Goal: Task Accomplishment & Management: Use online tool/utility

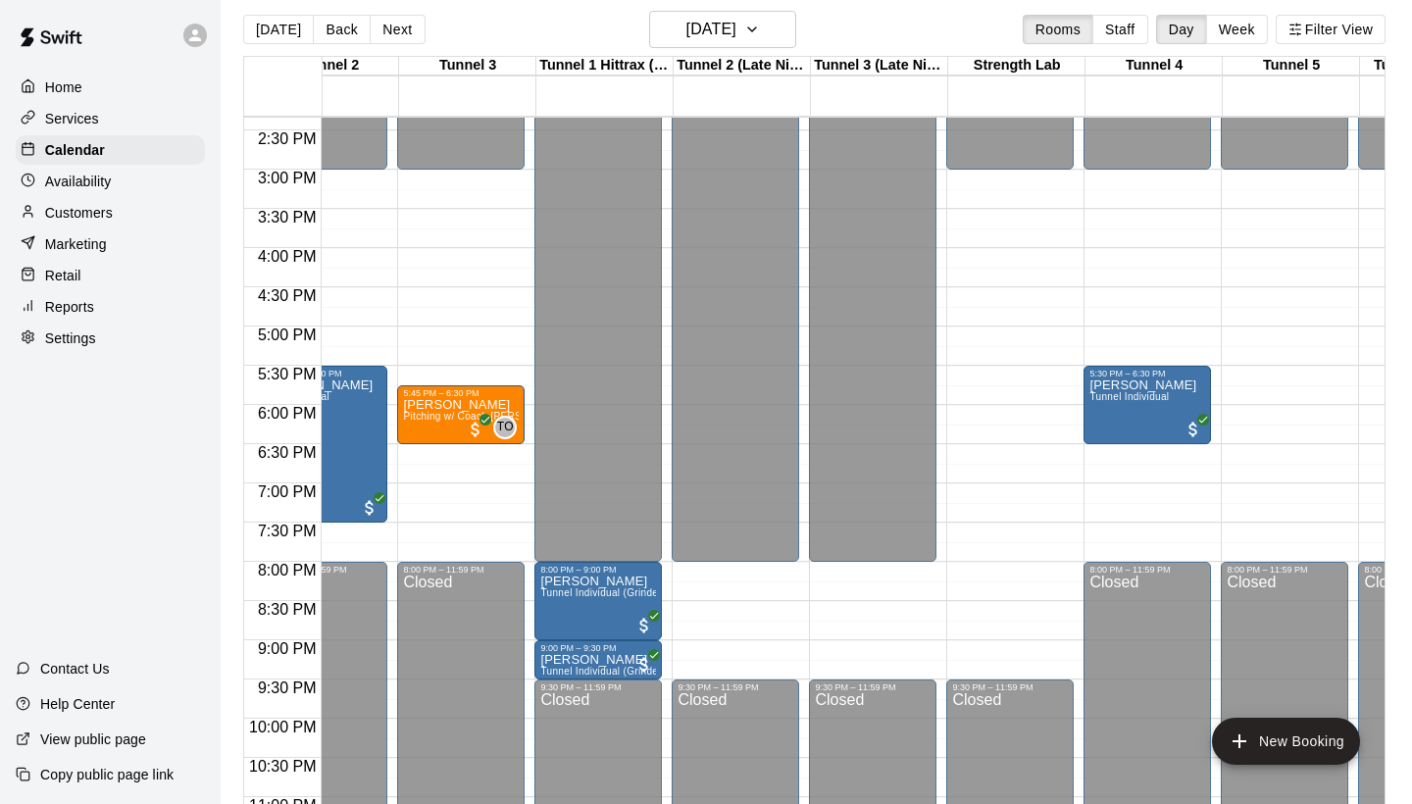
scroll to position [0, 195]
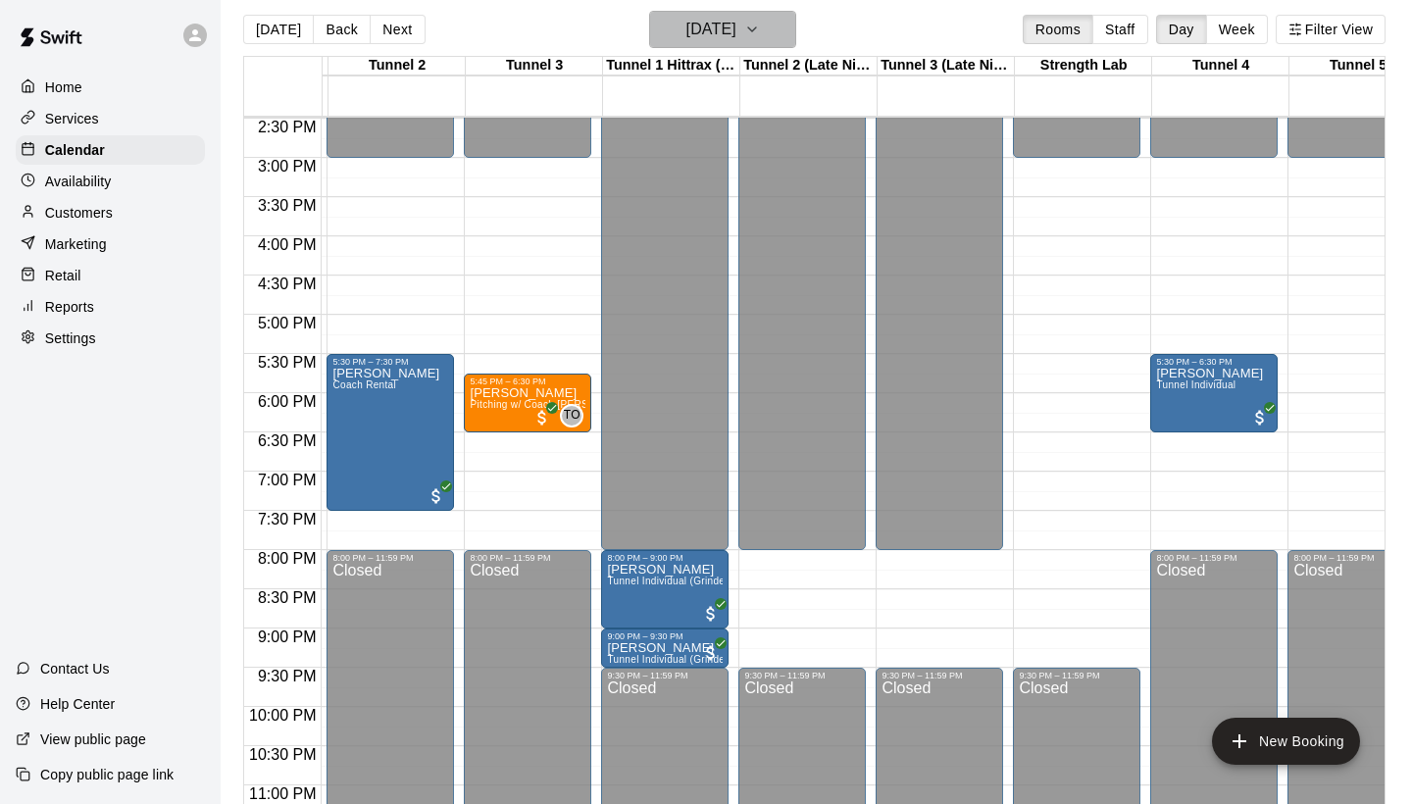
click at [760, 32] on icon "button" at bounding box center [752, 30] width 16 height 24
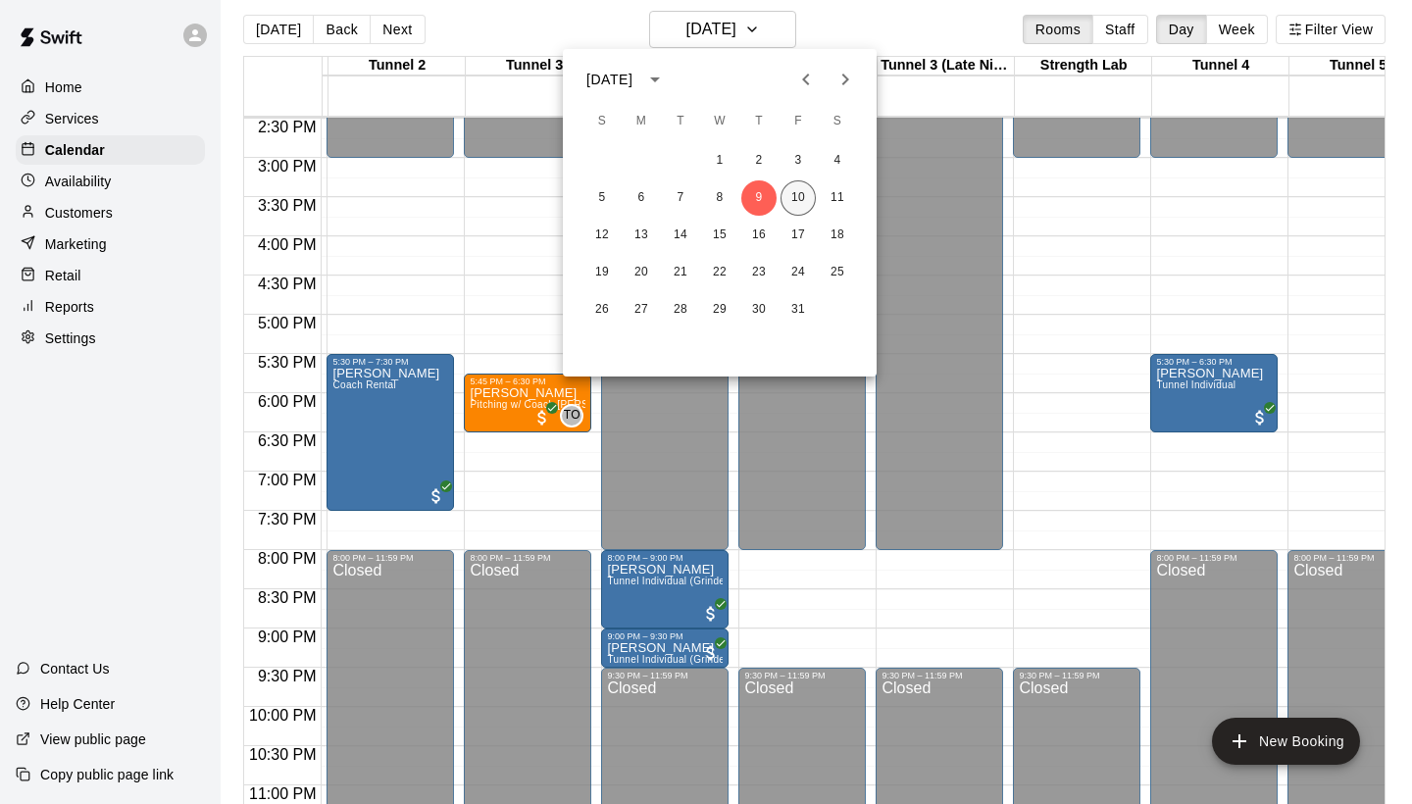
click at [801, 194] on button "10" at bounding box center [797, 197] width 35 height 35
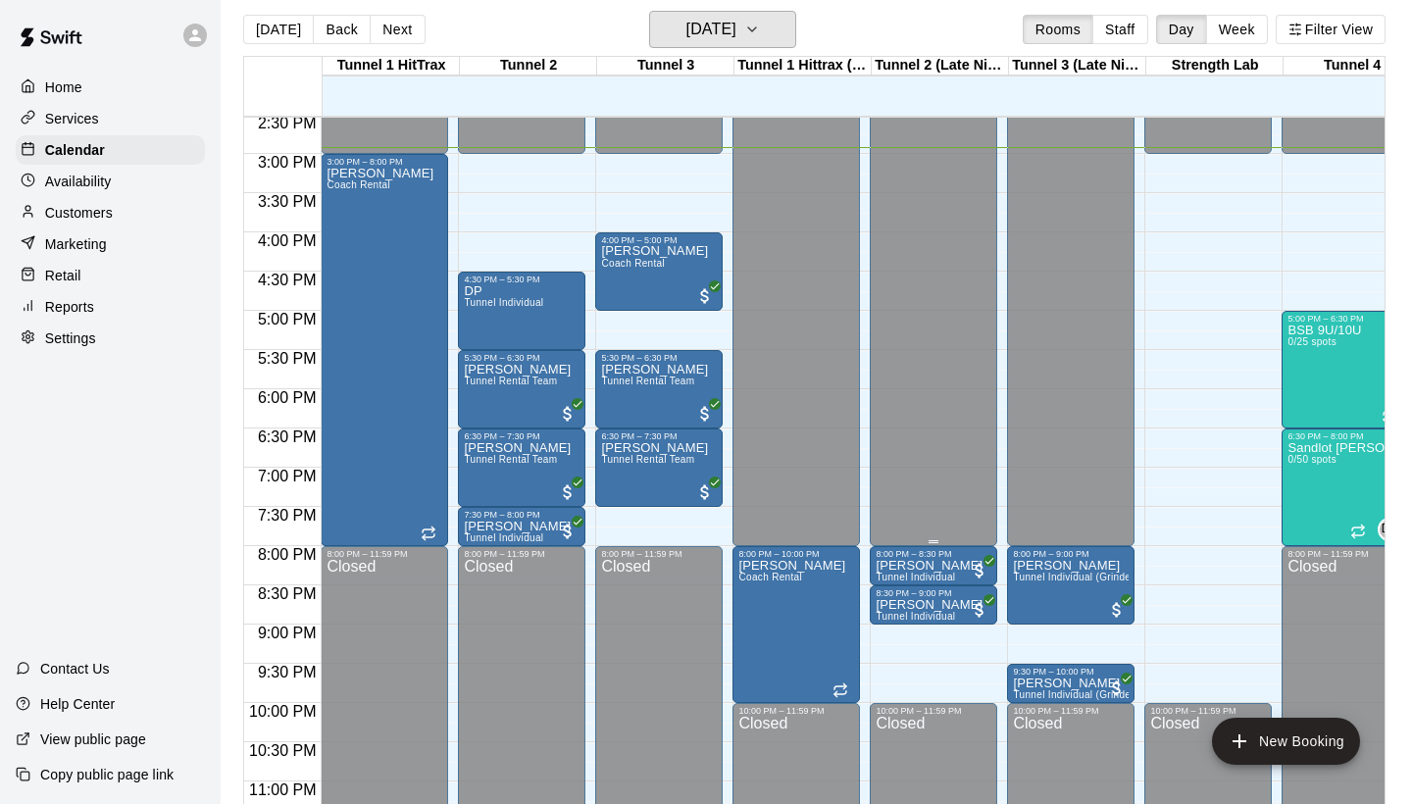
scroll to position [1140, 0]
click at [549, 297] on div "DP Tunnel Individual" at bounding box center [522, 686] width 116 height 804
click at [572, 319] on div at bounding box center [706, 402] width 1412 height 804
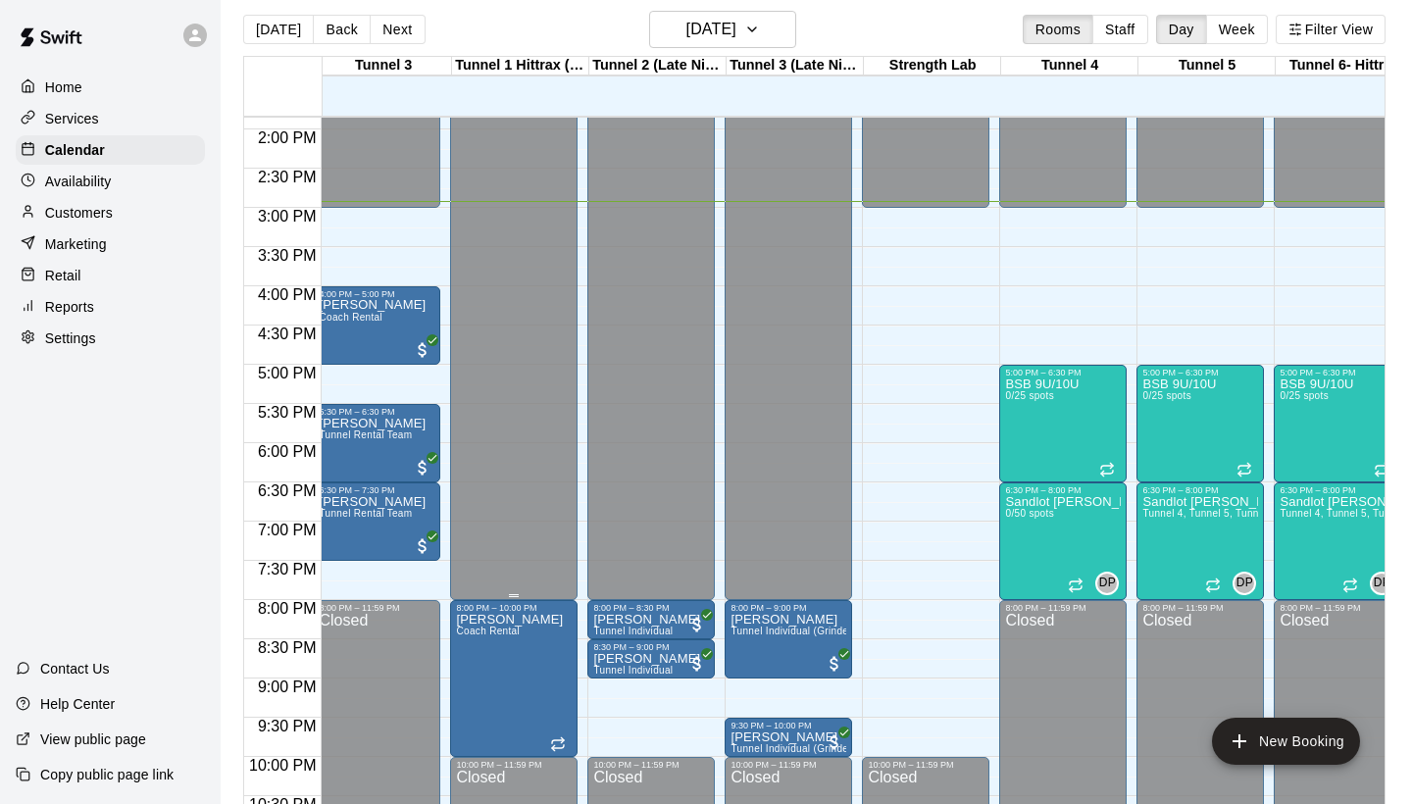
scroll to position [1086, 331]
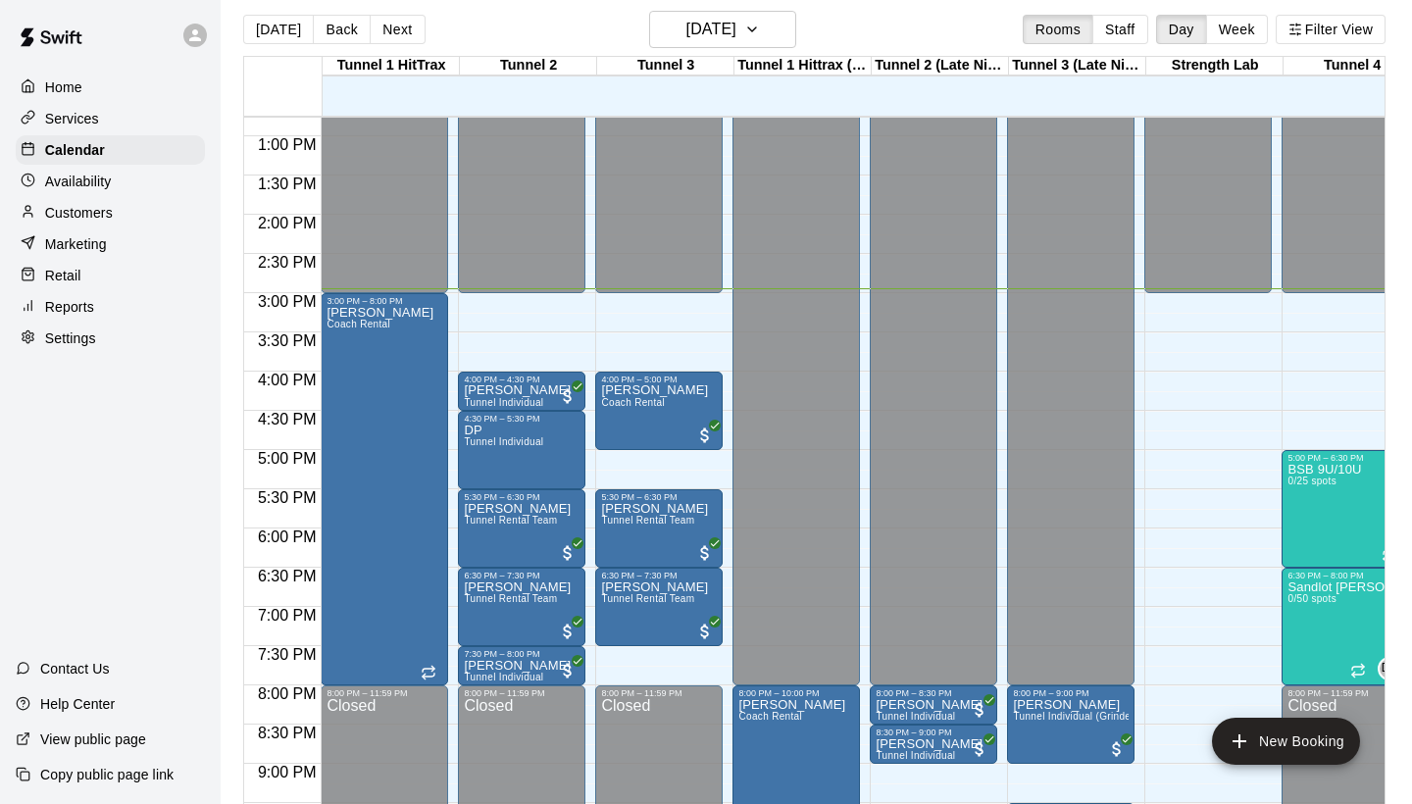
click at [727, 235] on div at bounding box center [664, 244] width 136 height 20
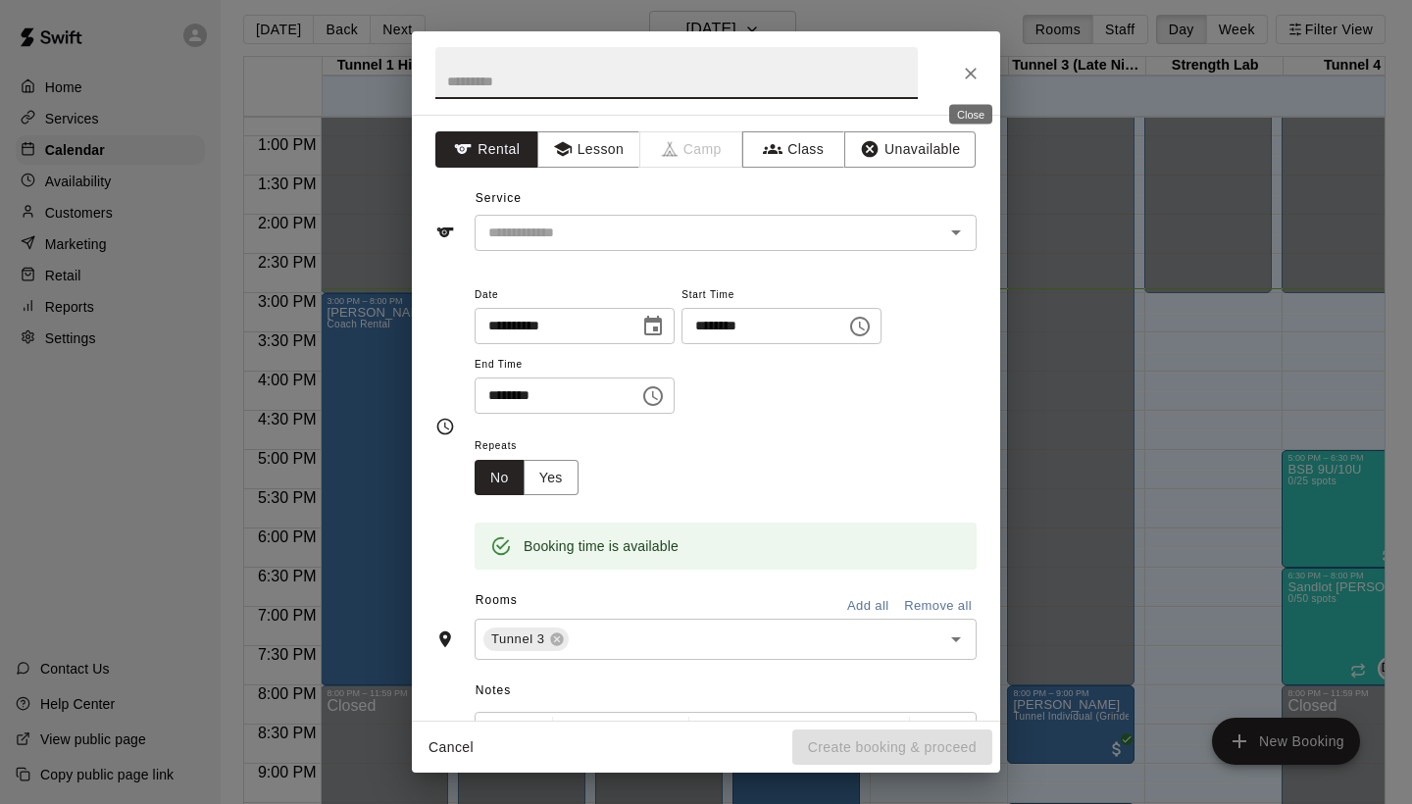
click at [971, 73] on icon "Close" at bounding box center [971, 74] width 12 height 12
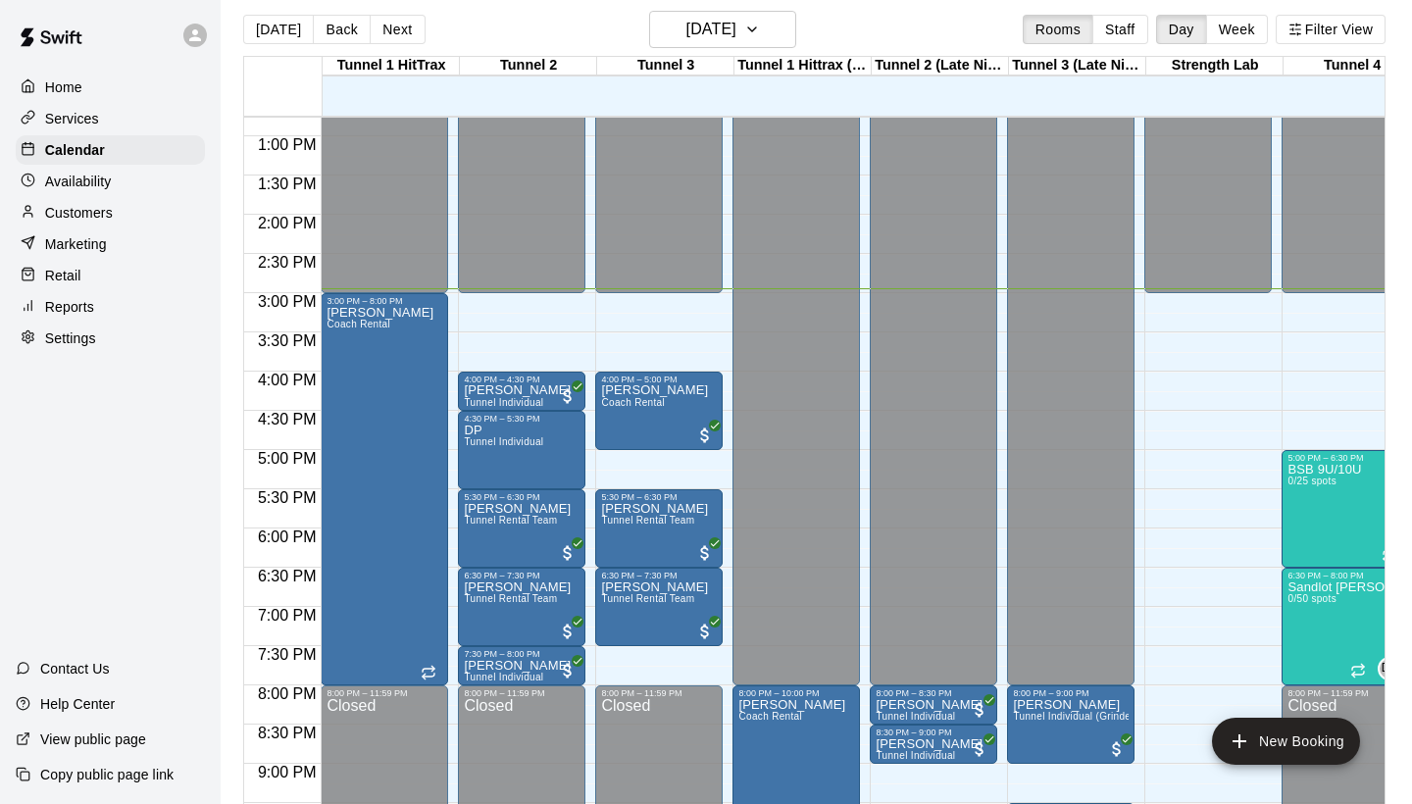
click at [1155, 343] on div "12:00 AM – 3:00 PM Closed 10:00 PM – 11:59 PM Closed" at bounding box center [1207, 58] width 127 height 1882
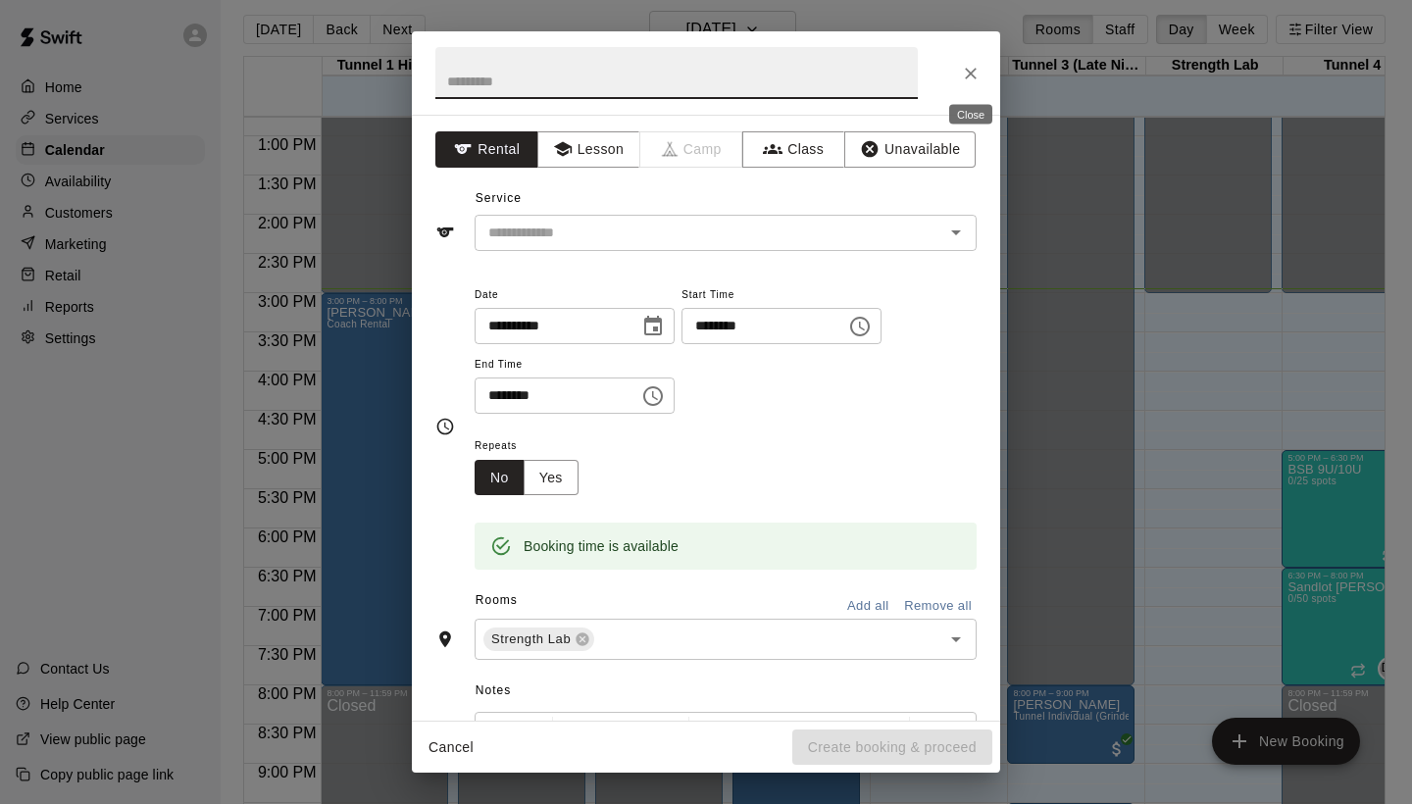
click at [975, 80] on icon "Close" at bounding box center [971, 74] width 20 height 20
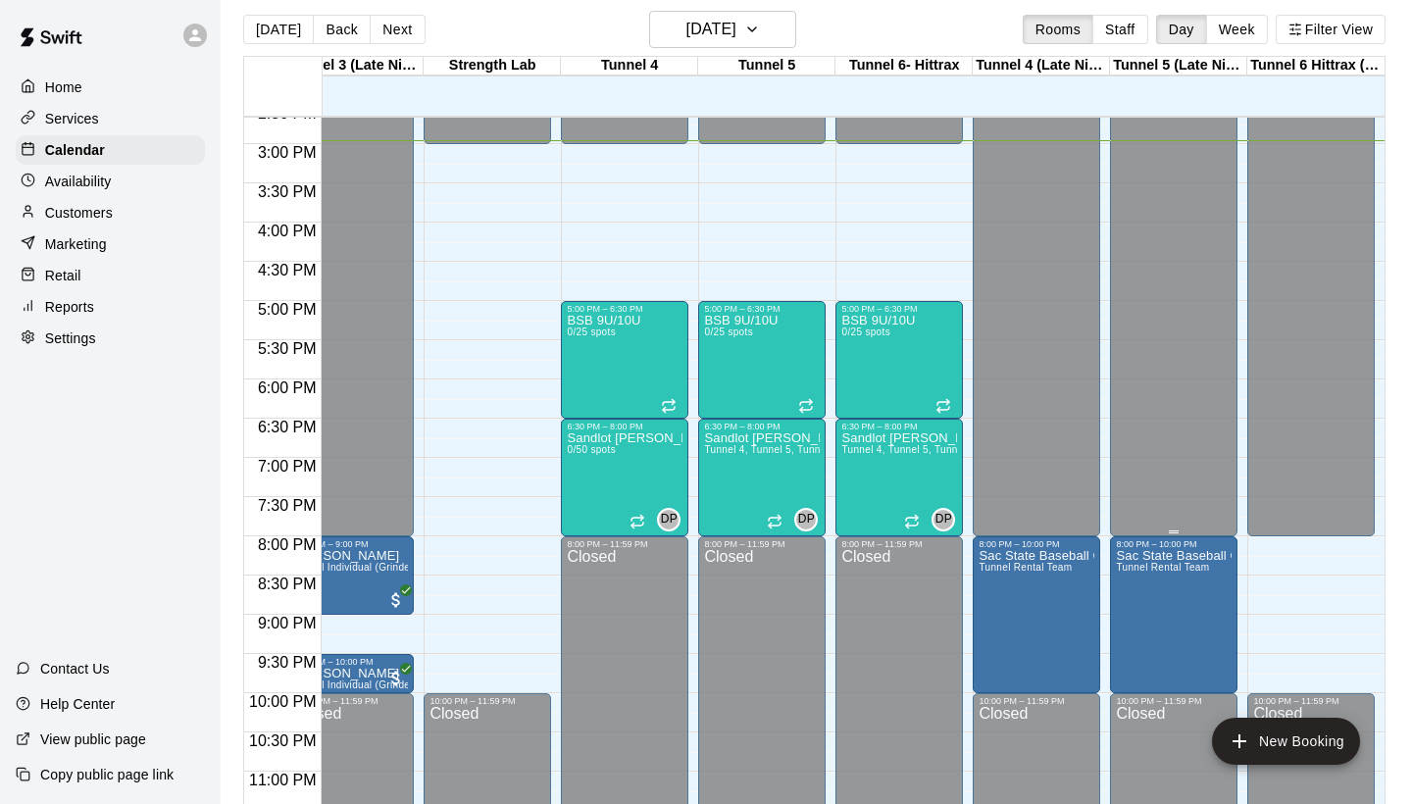
scroll to position [0, 721]
click at [1011, 564] on span "Tunnel Rental Team" at bounding box center [1024, 567] width 93 height 11
click at [1004, 585] on icon "edit" at bounding box center [998, 584] width 24 height 24
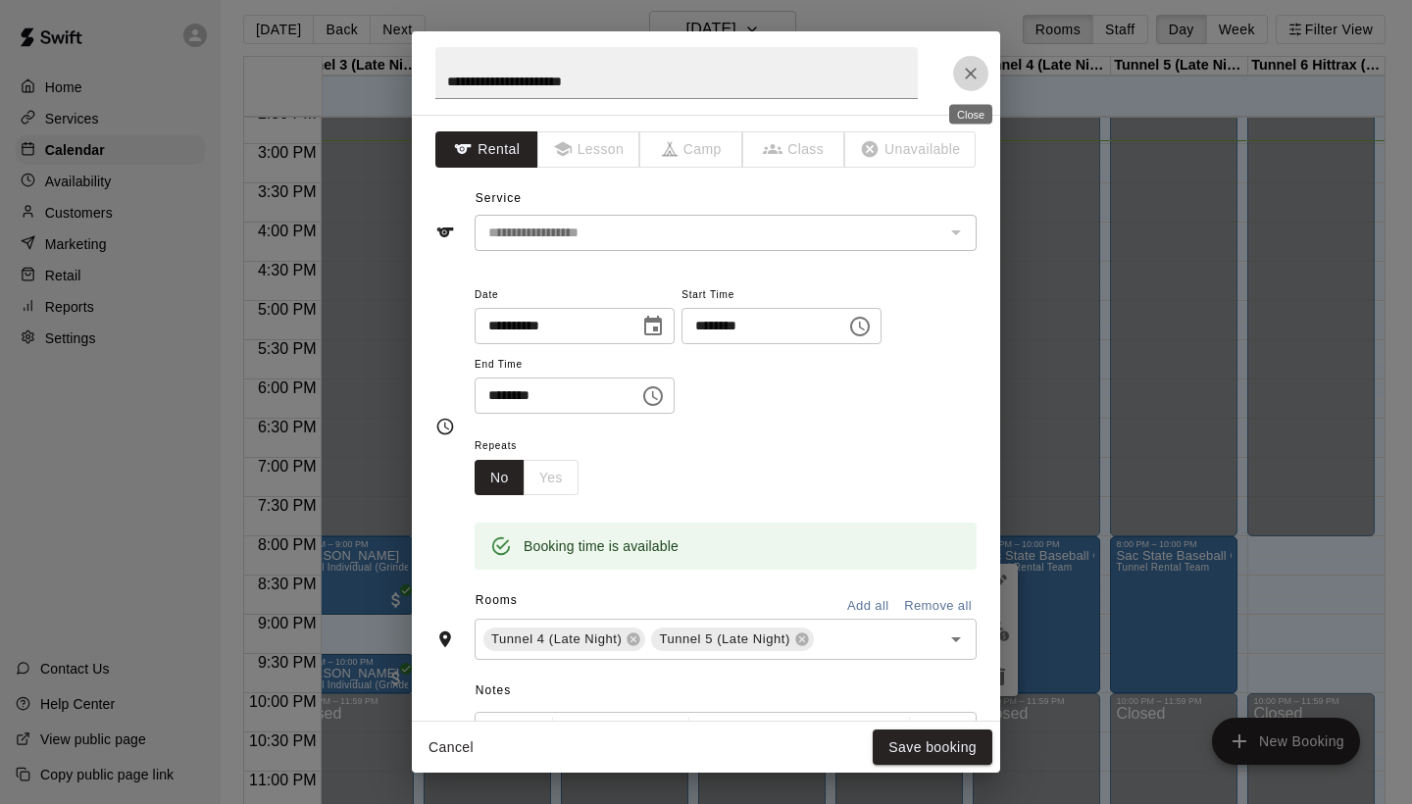
click at [970, 69] on icon "Close" at bounding box center [971, 74] width 20 height 20
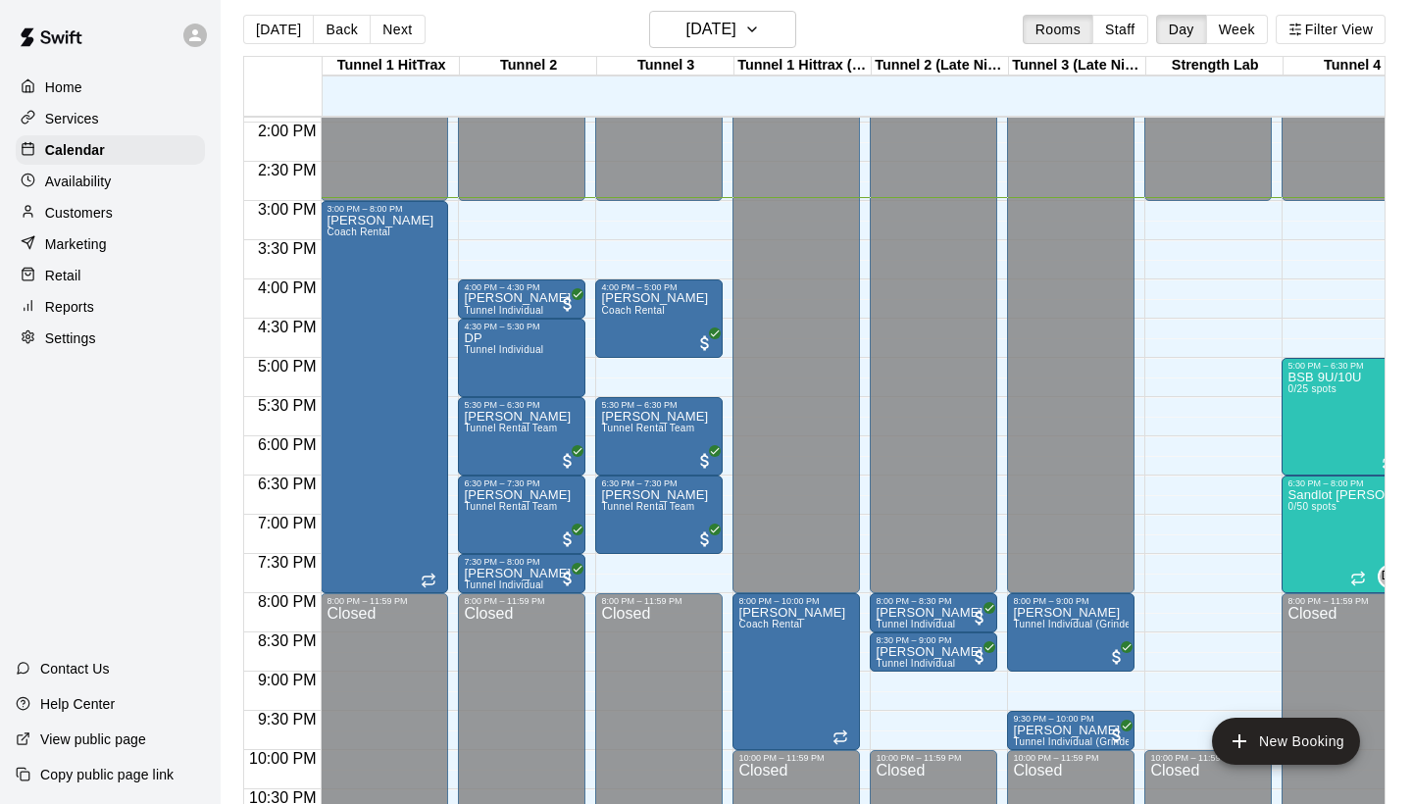
scroll to position [1093, 0]
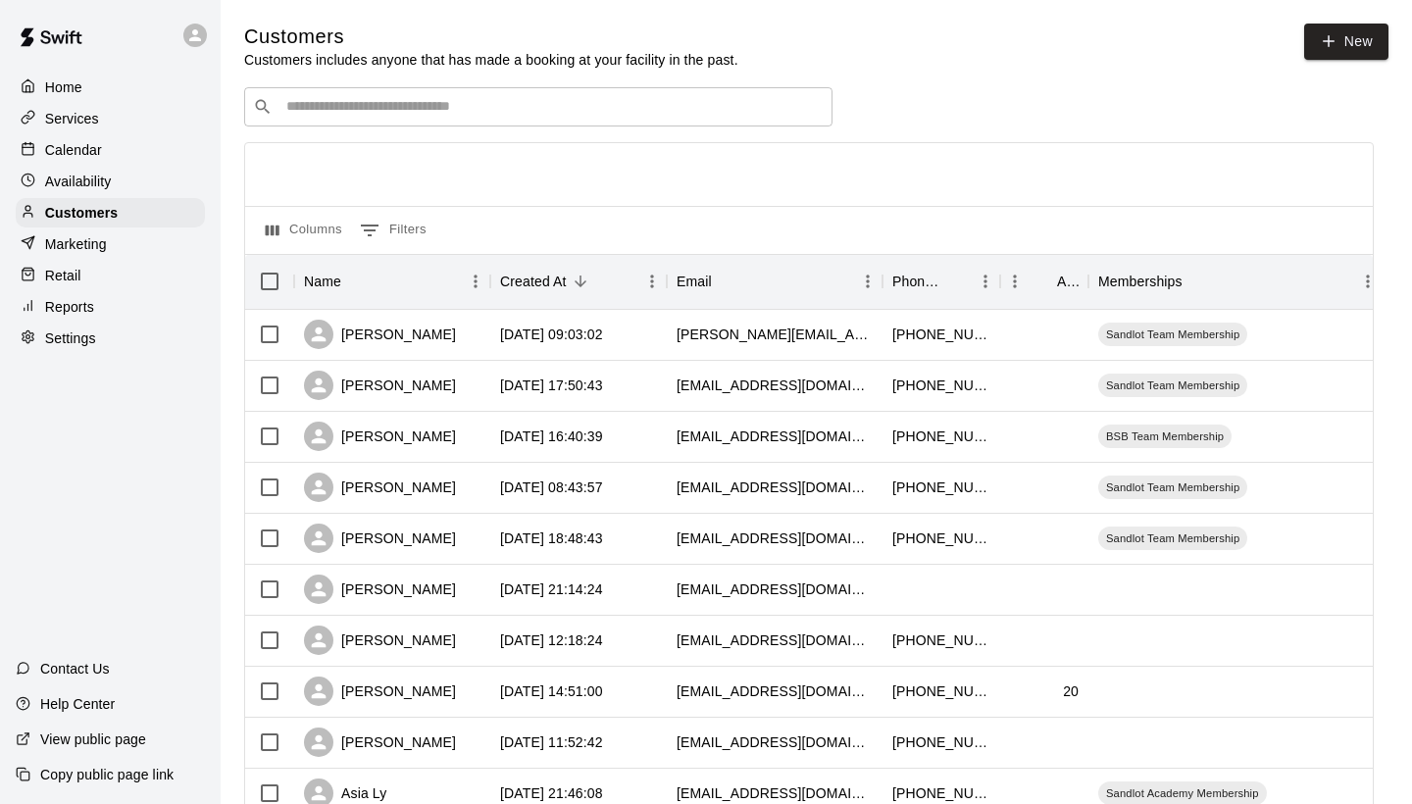
click at [136, 149] on div "Calendar" at bounding box center [110, 149] width 189 height 29
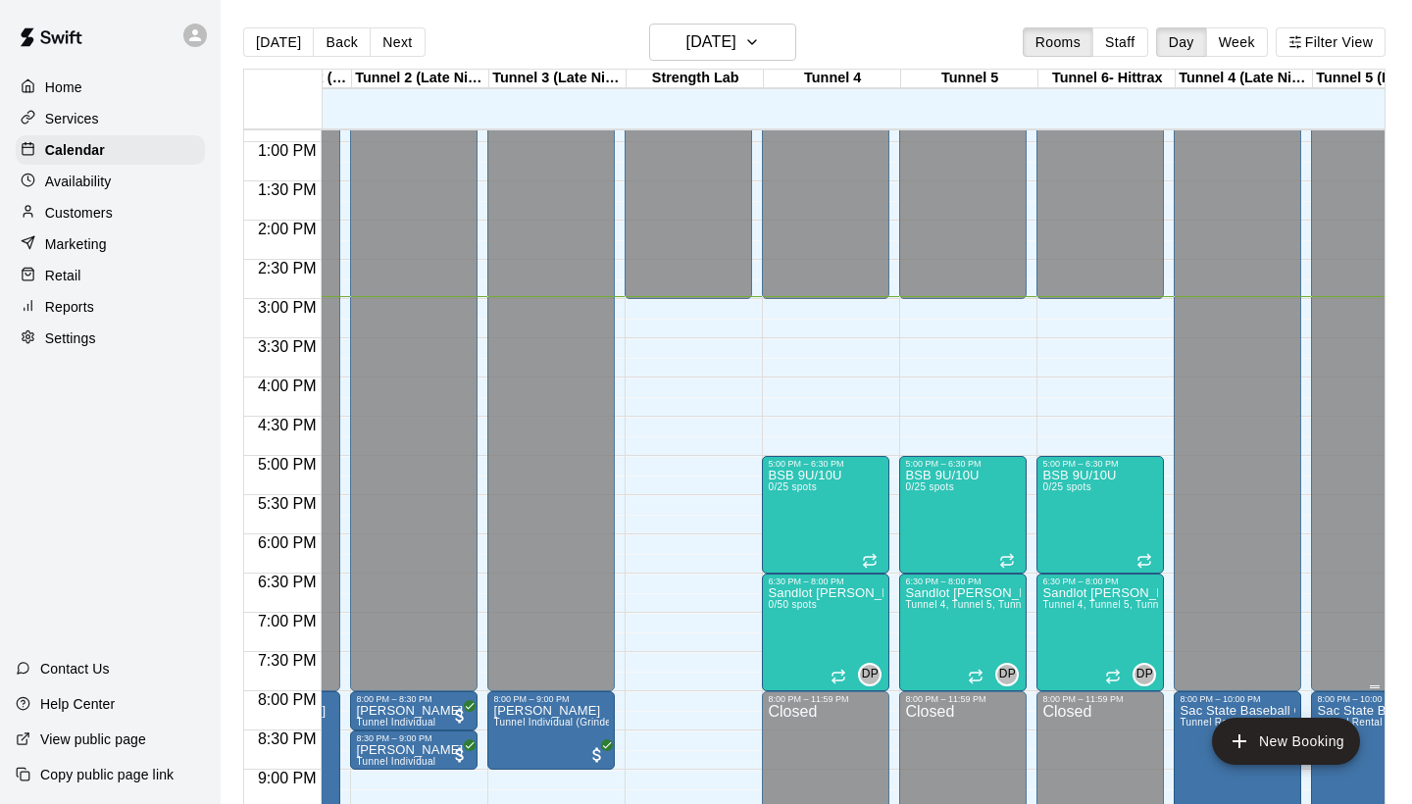
scroll to position [0, 462]
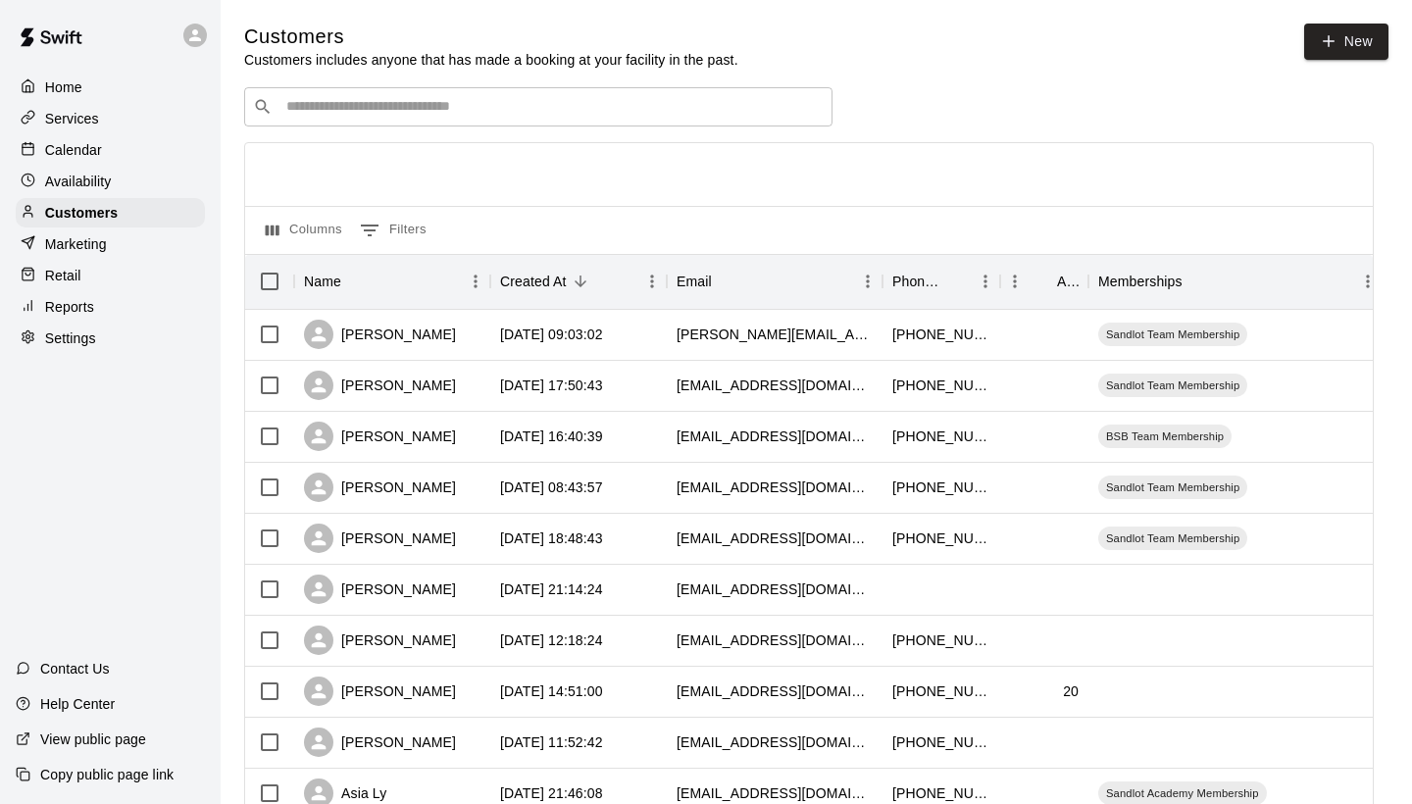
click at [169, 141] on div "Calendar" at bounding box center [110, 149] width 189 height 29
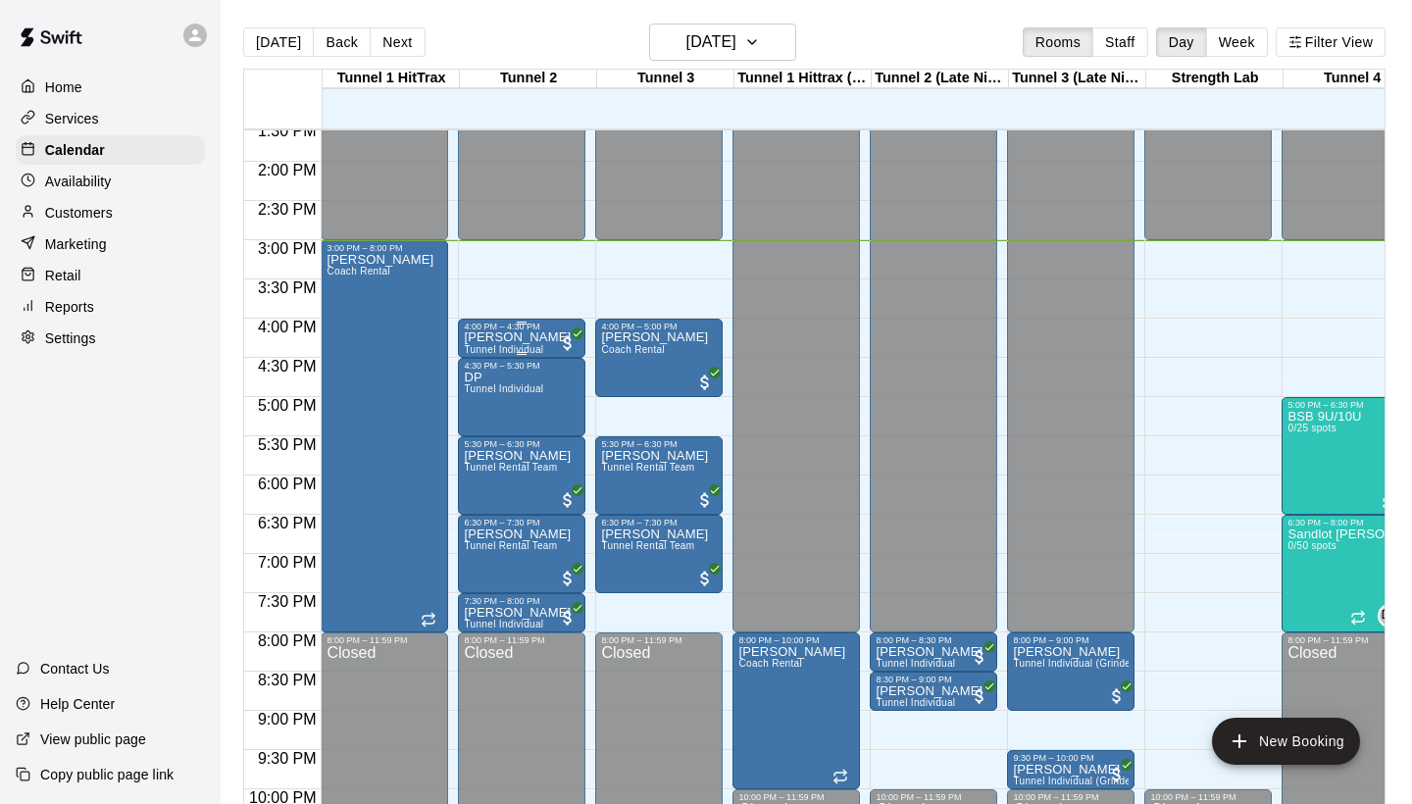
click at [542, 336] on div "[PERSON_NAME] Tunnel Individual" at bounding box center [517, 733] width 107 height 804
click at [492, 351] on icon "edit" at bounding box center [484, 353] width 24 height 24
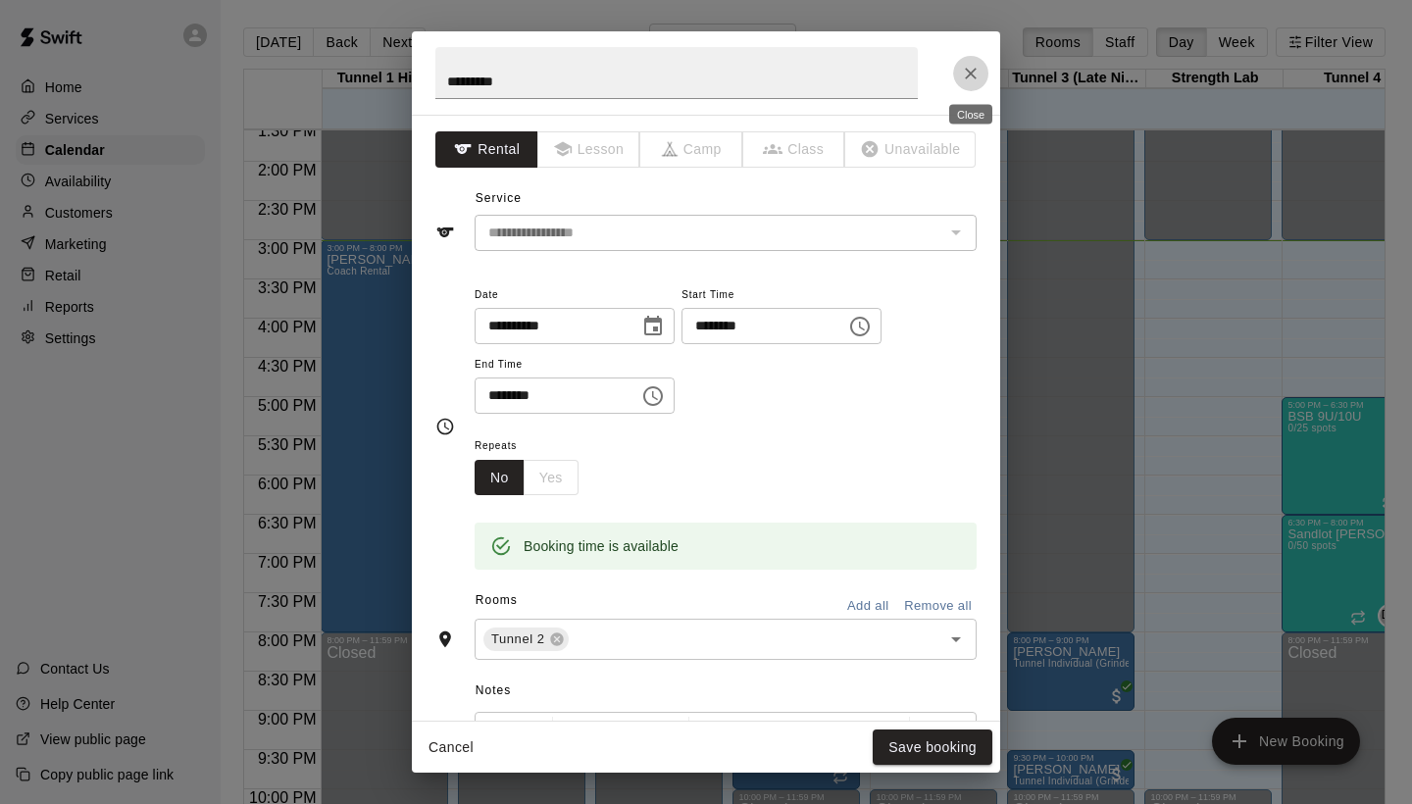
click at [974, 79] on icon "Close" at bounding box center [971, 74] width 20 height 20
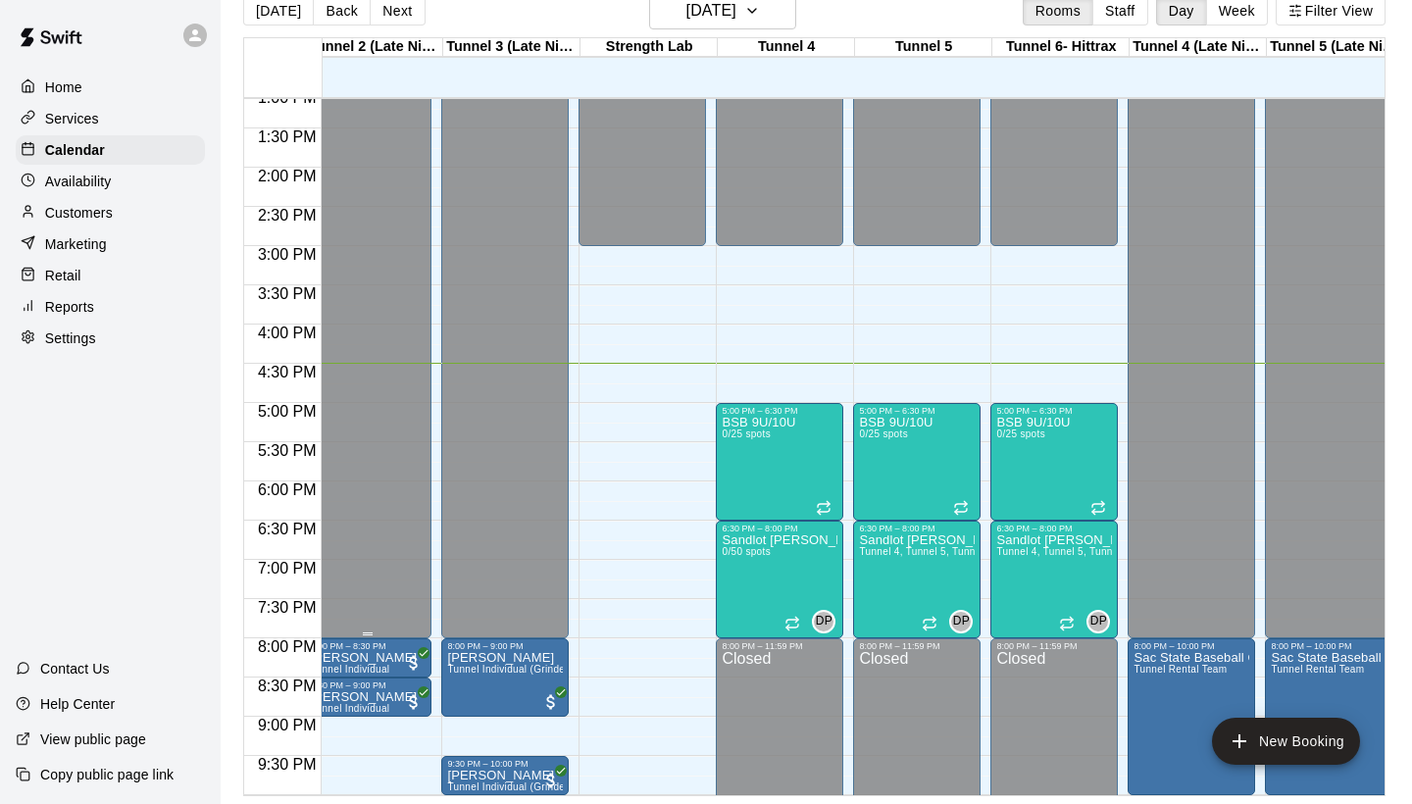
scroll to position [0, 588]
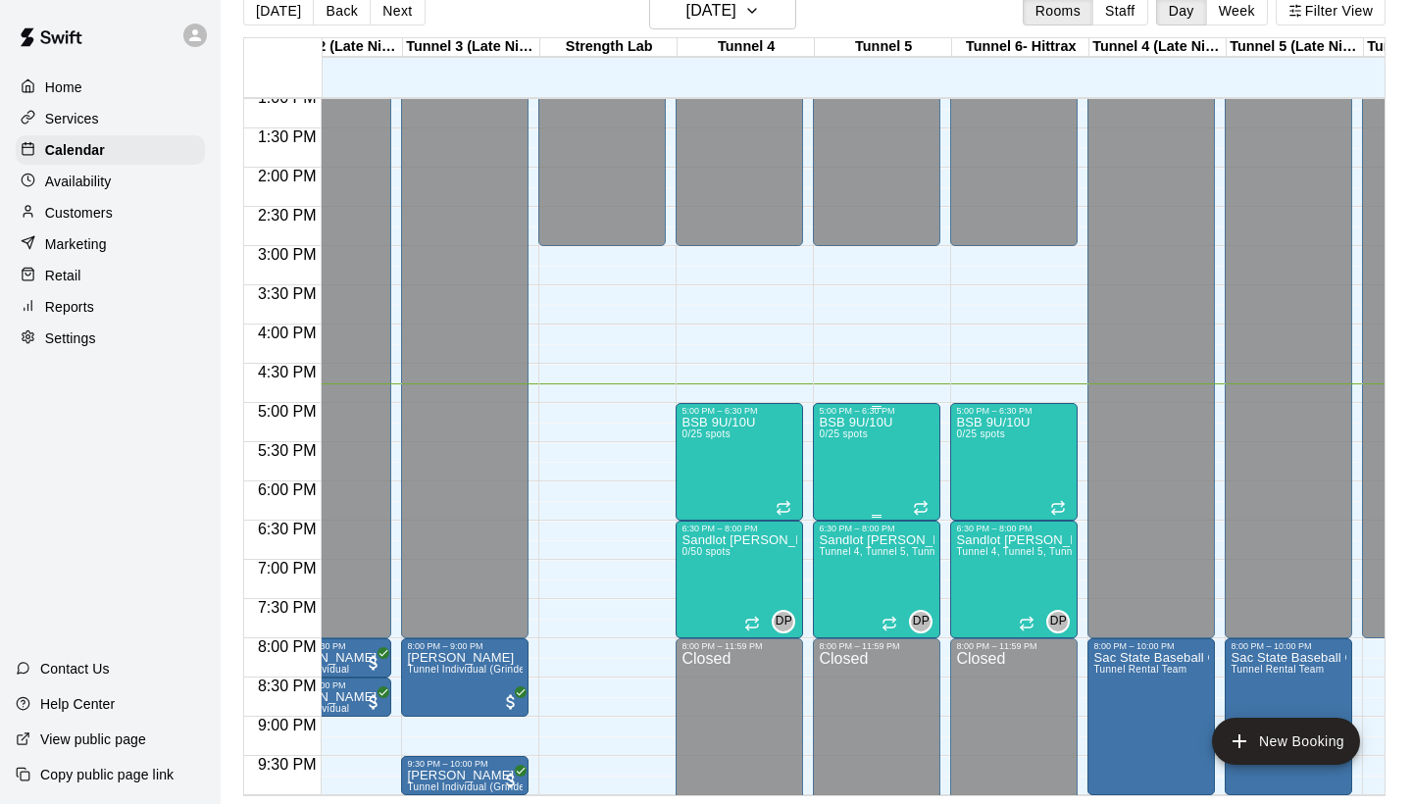
click at [908, 438] on div "BSB 9U/10U 0/25 spots" at bounding box center [877, 818] width 116 height 804
click at [961, 235] on div at bounding box center [706, 402] width 1412 height 804
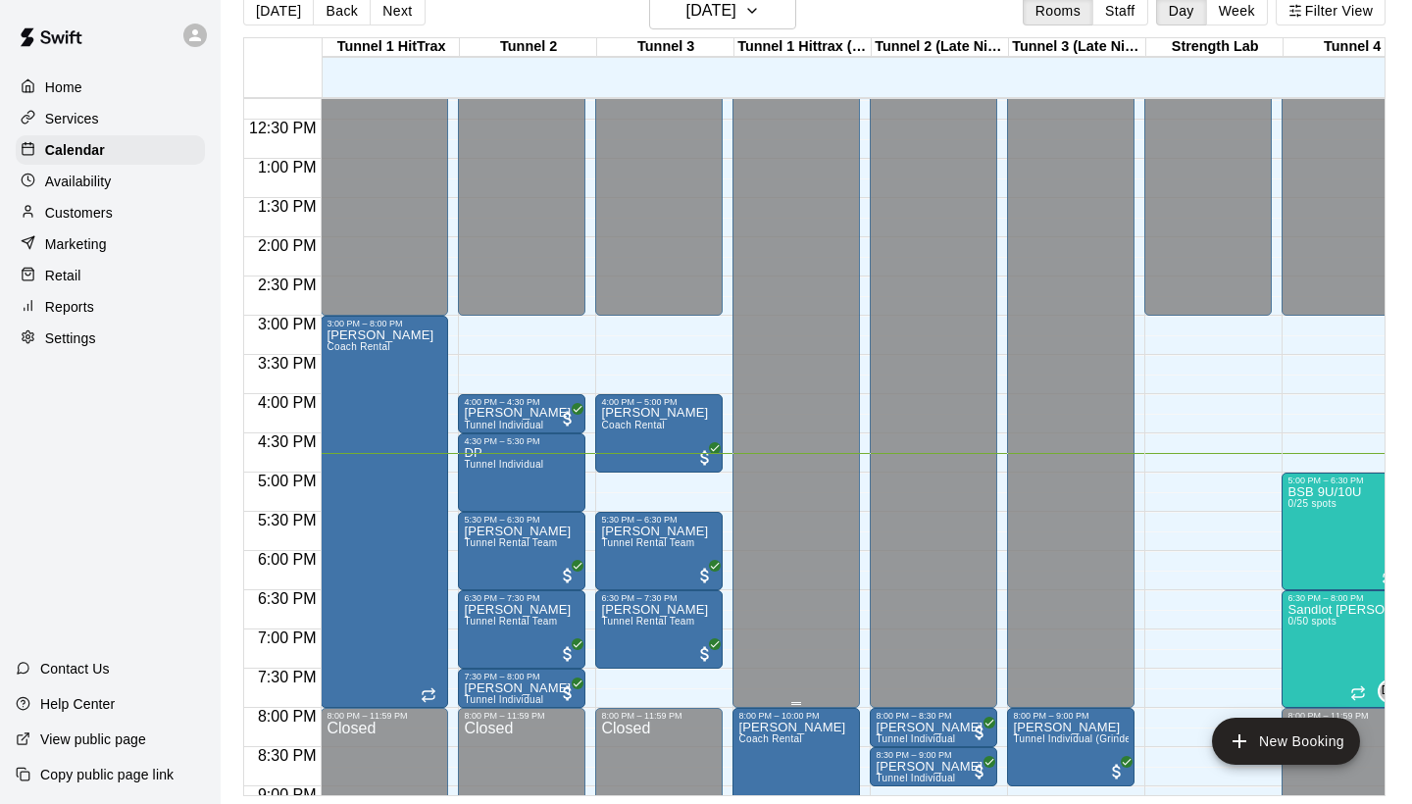
scroll to position [941, 0]
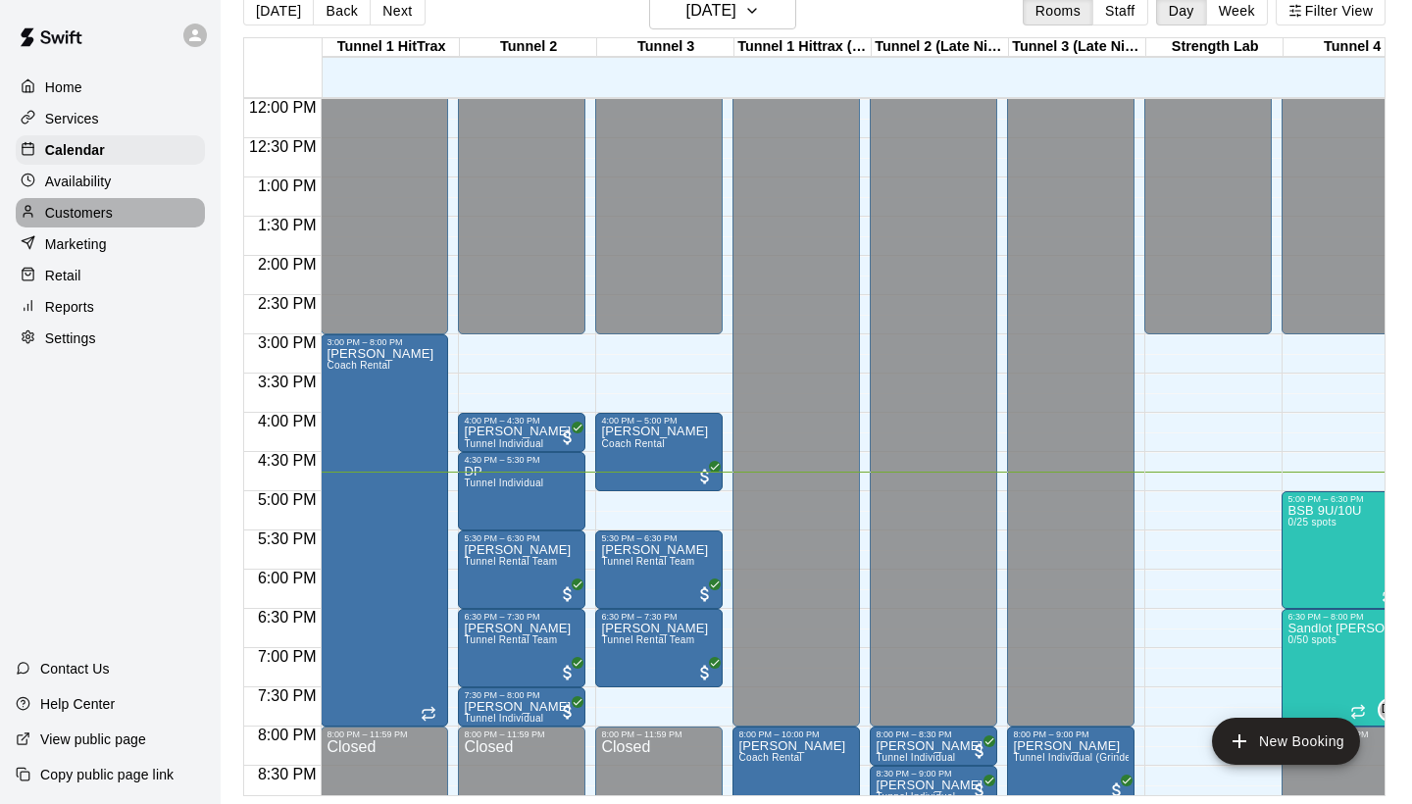
click at [121, 202] on div "Customers" at bounding box center [110, 212] width 189 height 29
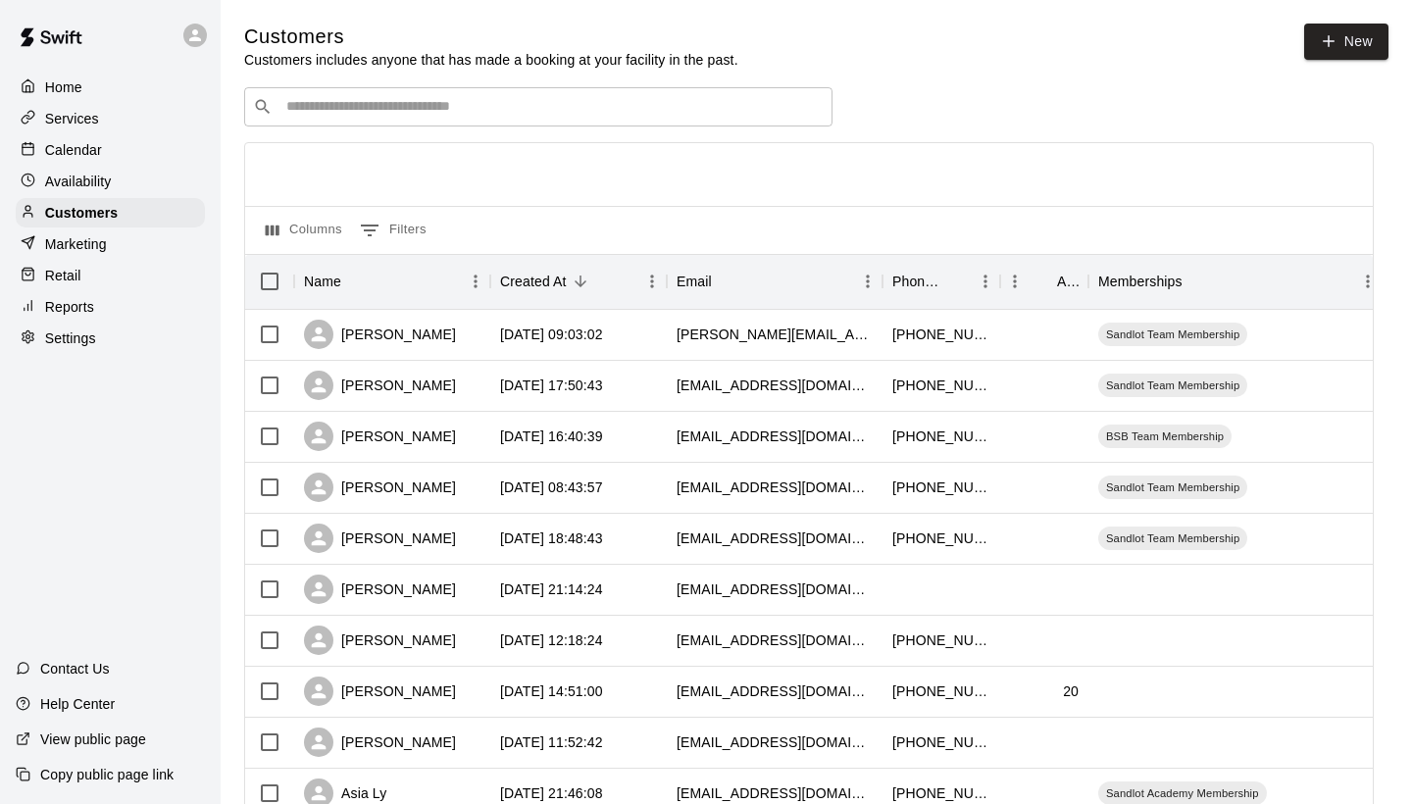
click at [654, 99] on input "Search customers by name or email" at bounding box center [551, 107] width 543 height 20
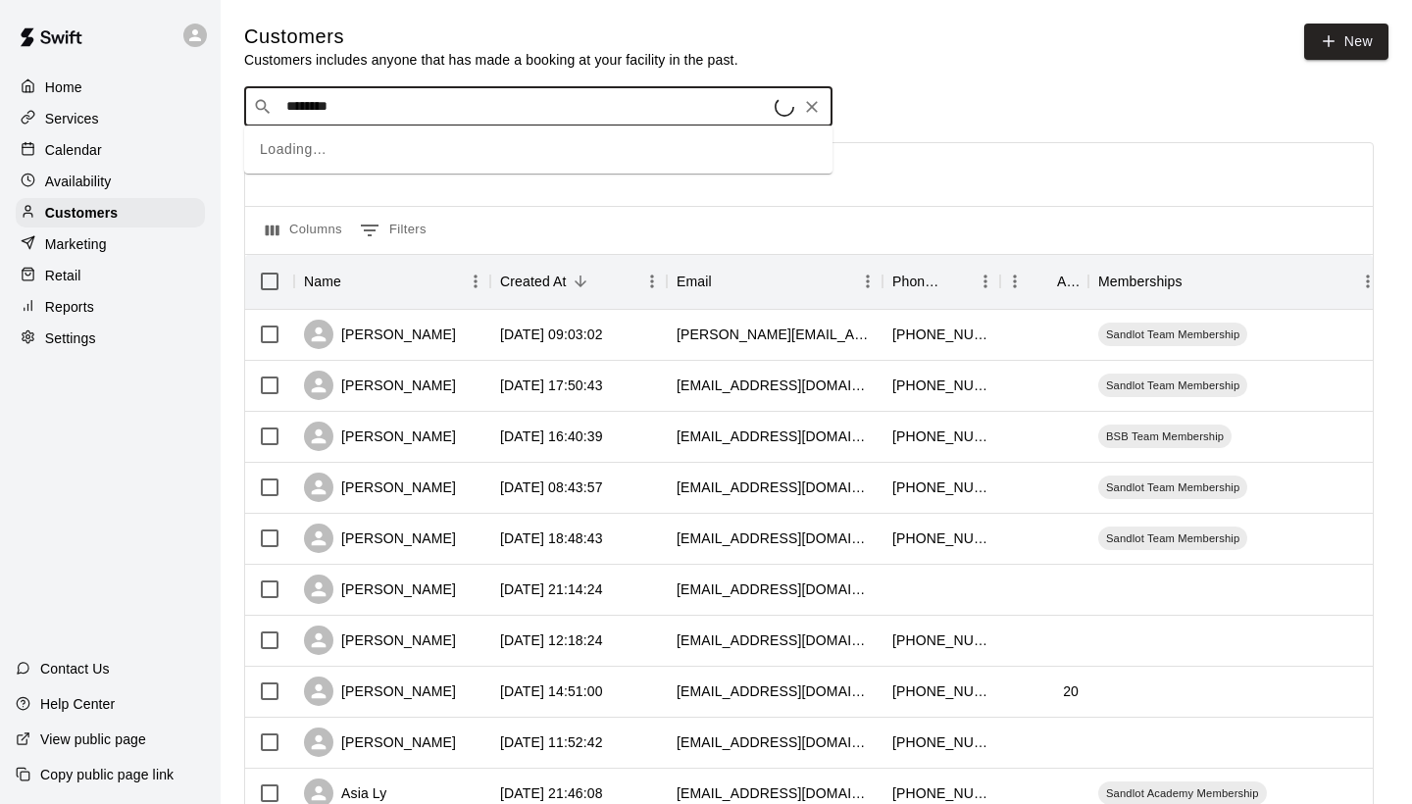
type input "*********"
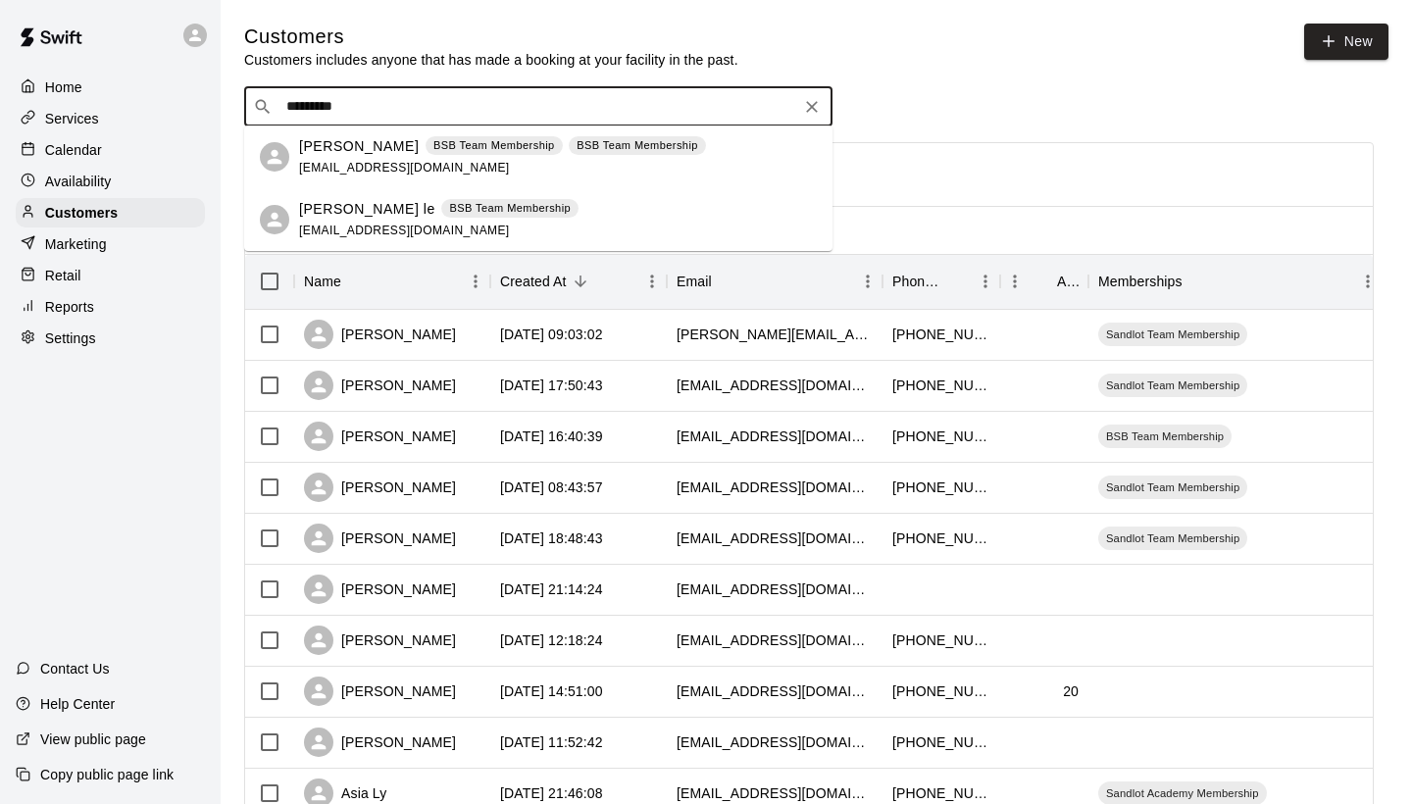
click at [576, 153] on p "BSB Team Membership" at bounding box center [637, 145] width 122 height 17
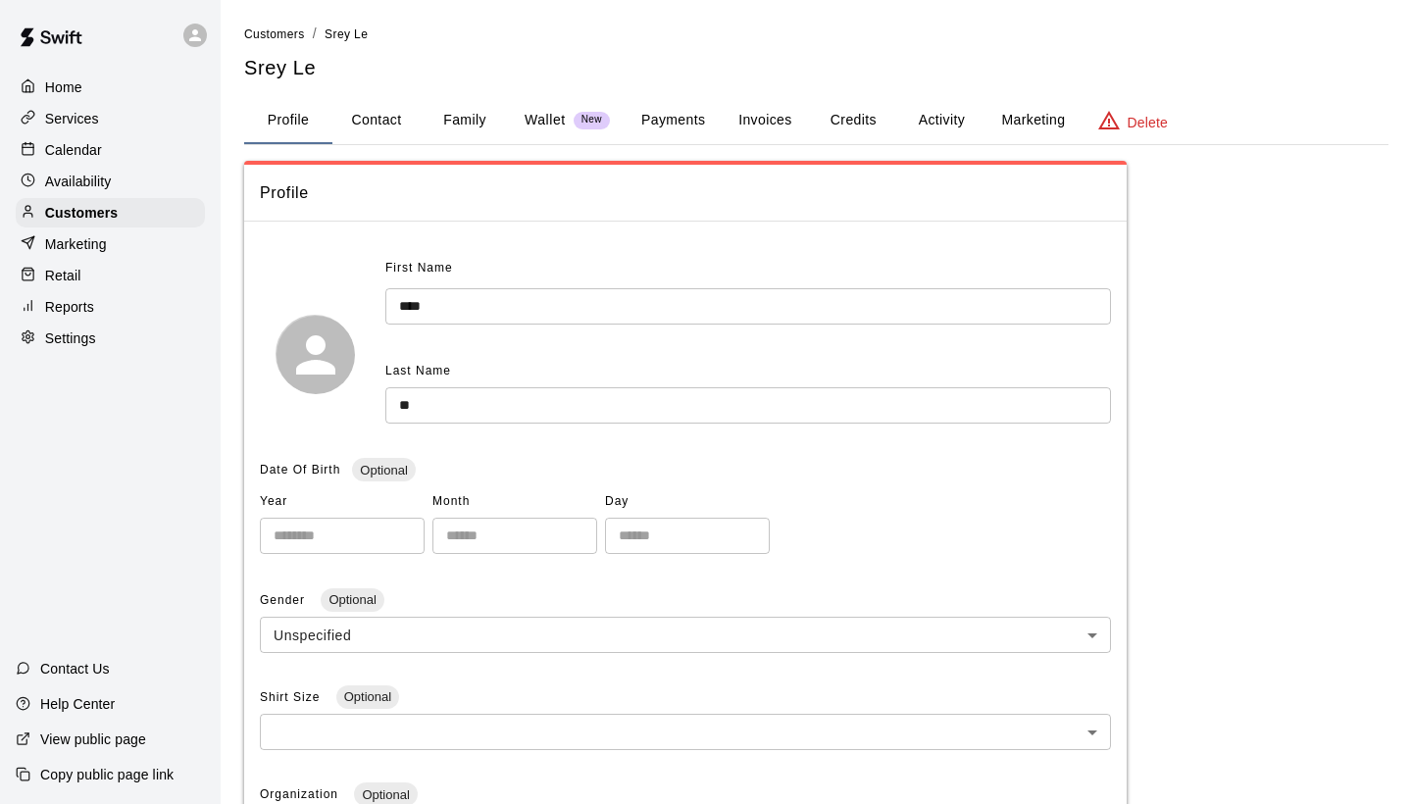
click at [927, 120] on button "Activity" at bounding box center [941, 120] width 88 height 47
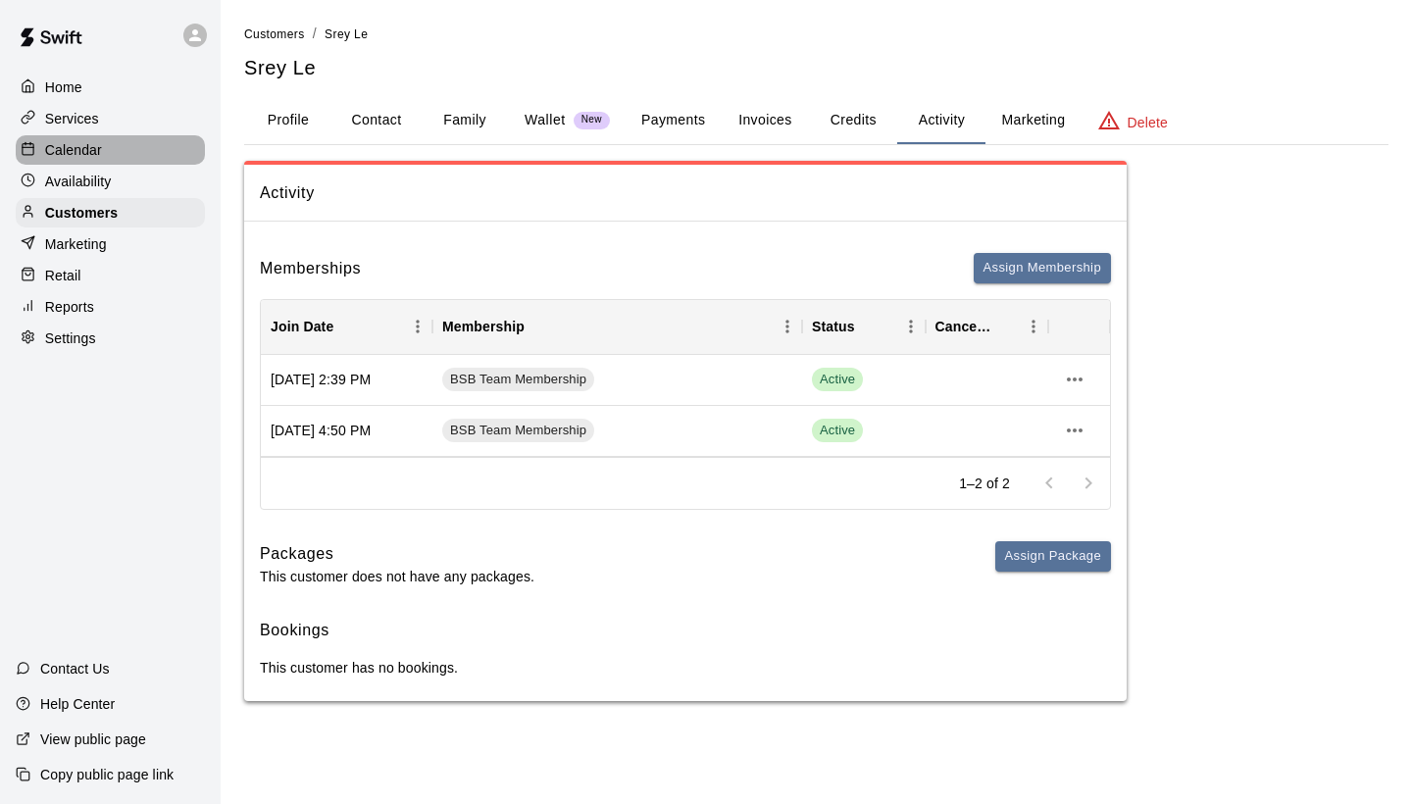
click at [146, 156] on div "Calendar" at bounding box center [110, 149] width 189 height 29
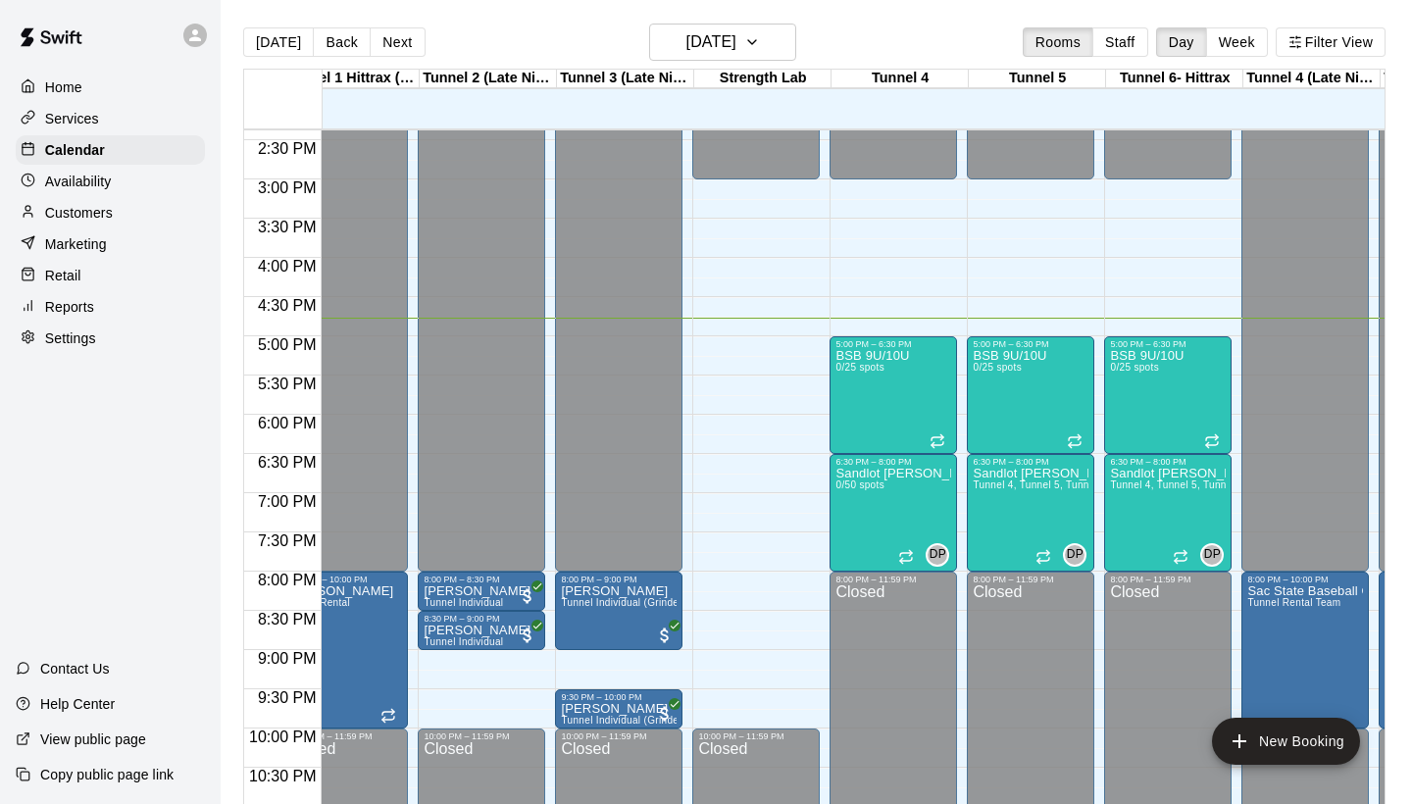
scroll to position [0, 475]
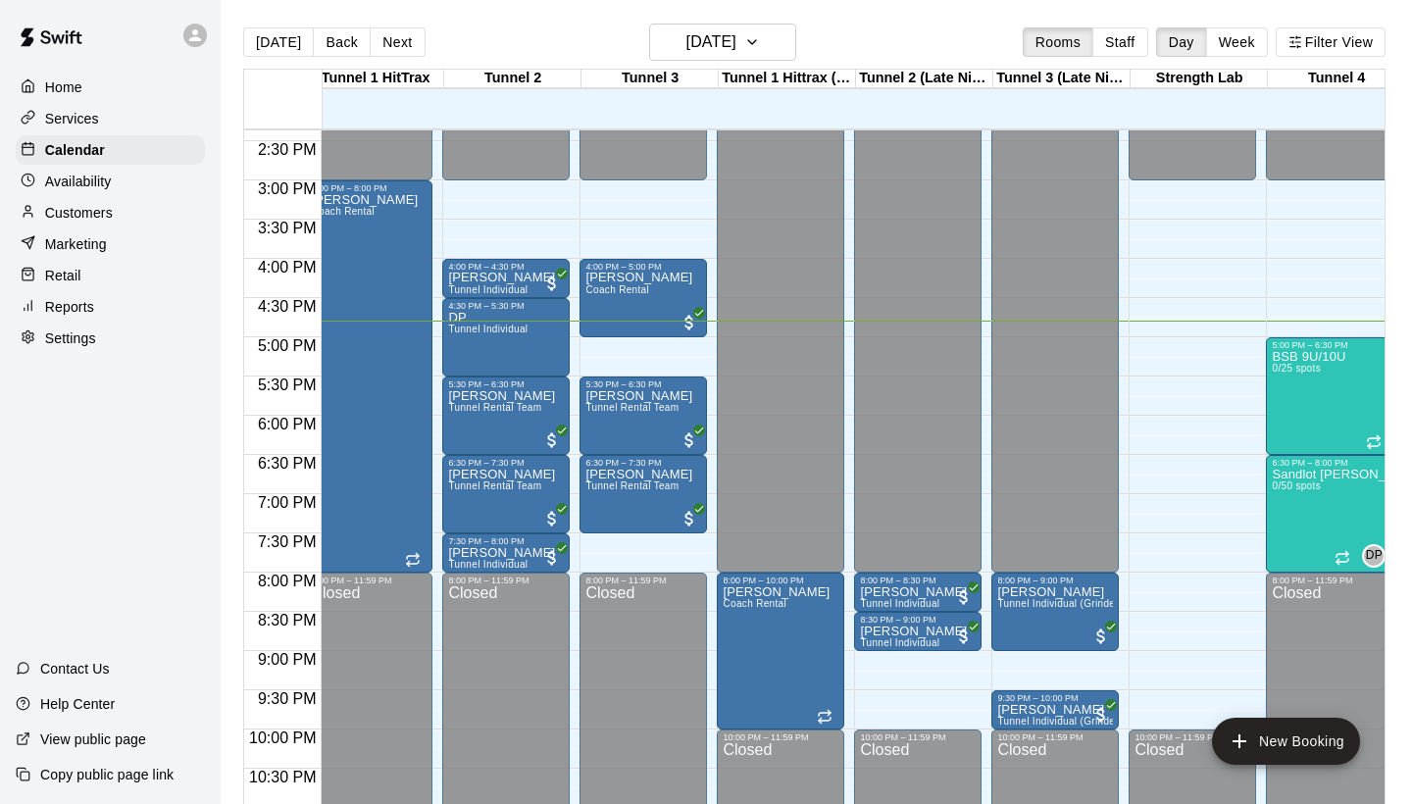
click at [110, 205] on p "Customers" at bounding box center [79, 213] width 68 height 20
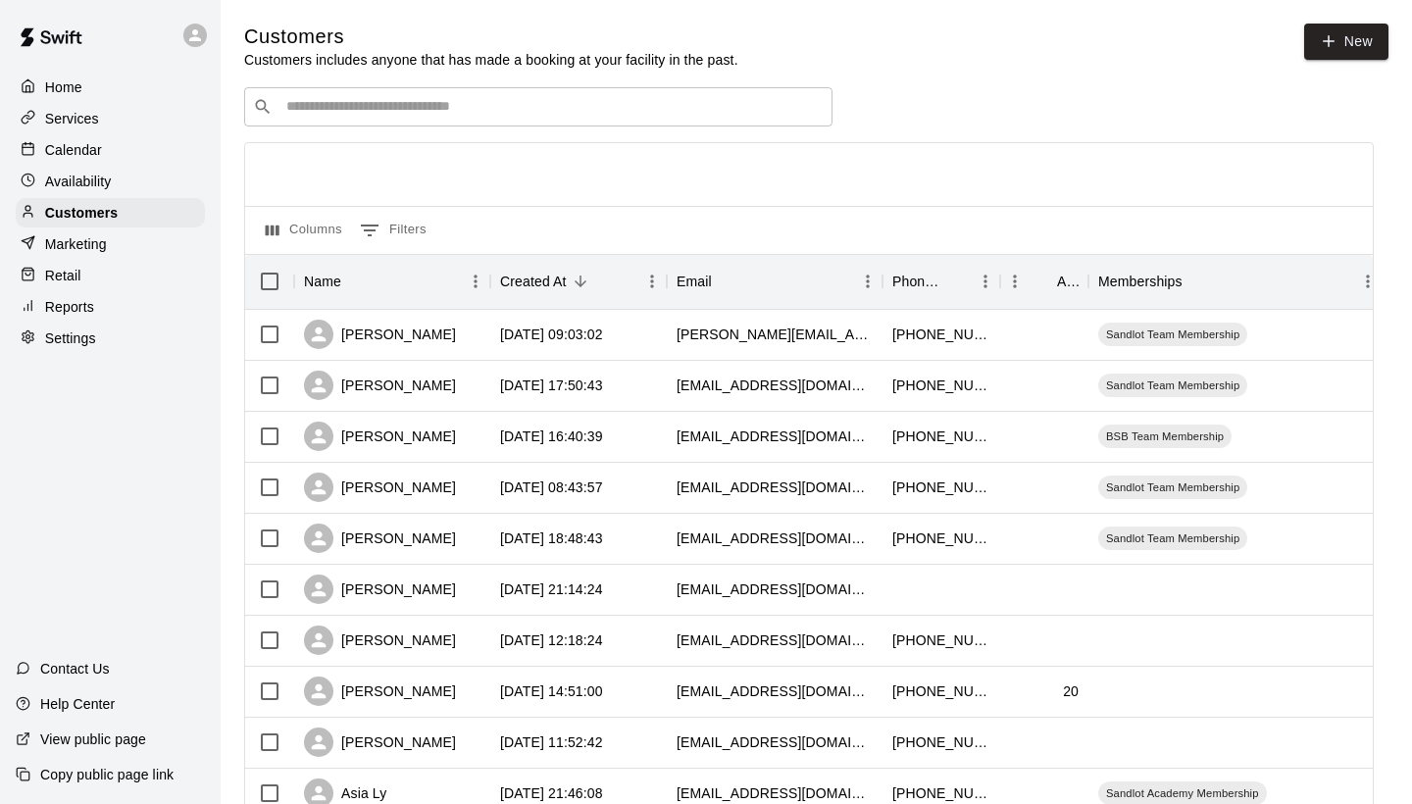
click at [524, 116] on input "Search customers by name or email" at bounding box center [551, 107] width 543 height 20
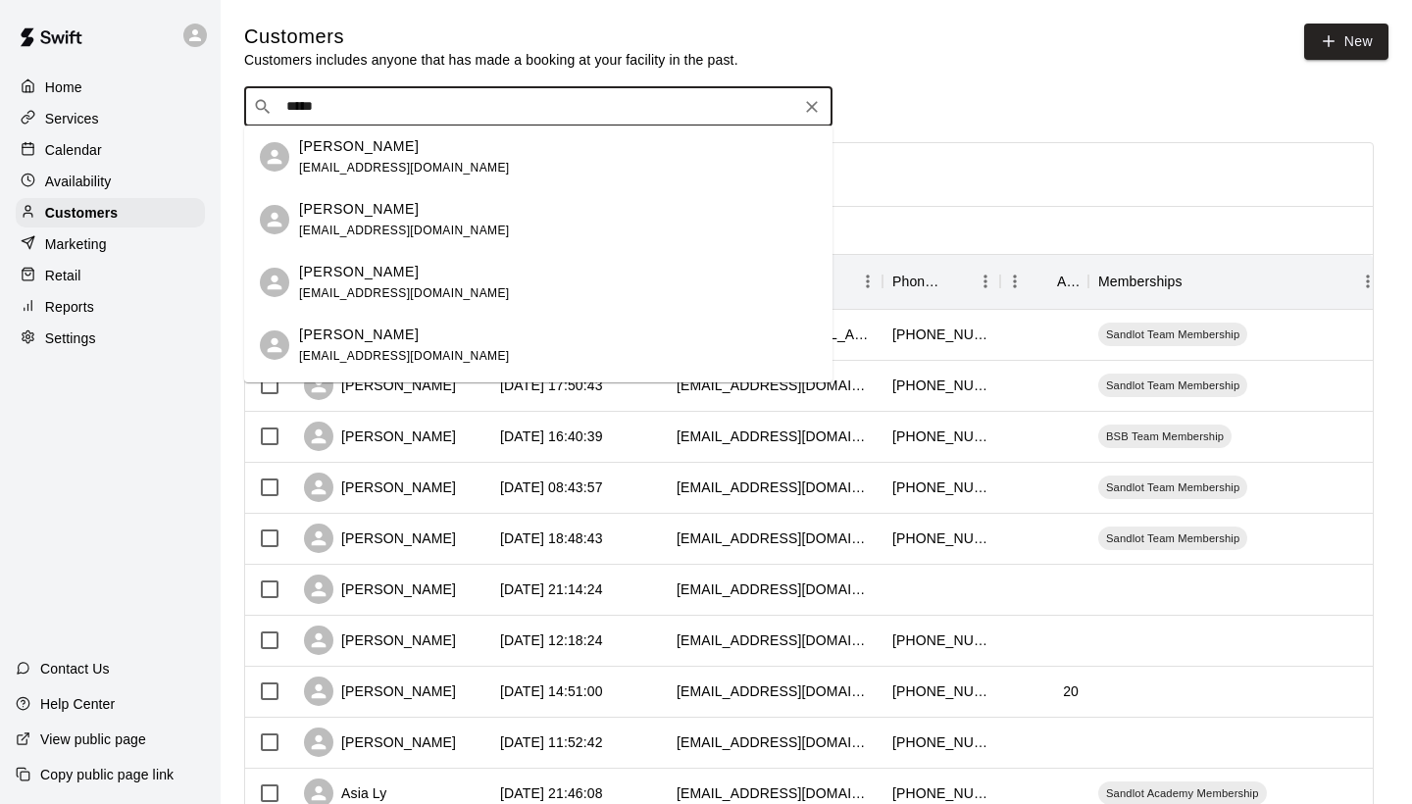
type input "******"
click at [420, 349] on span "[EMAIL_ADDRESS][DOMAIN_NAME]" at bounding box center [404, 356] width 211 height 14
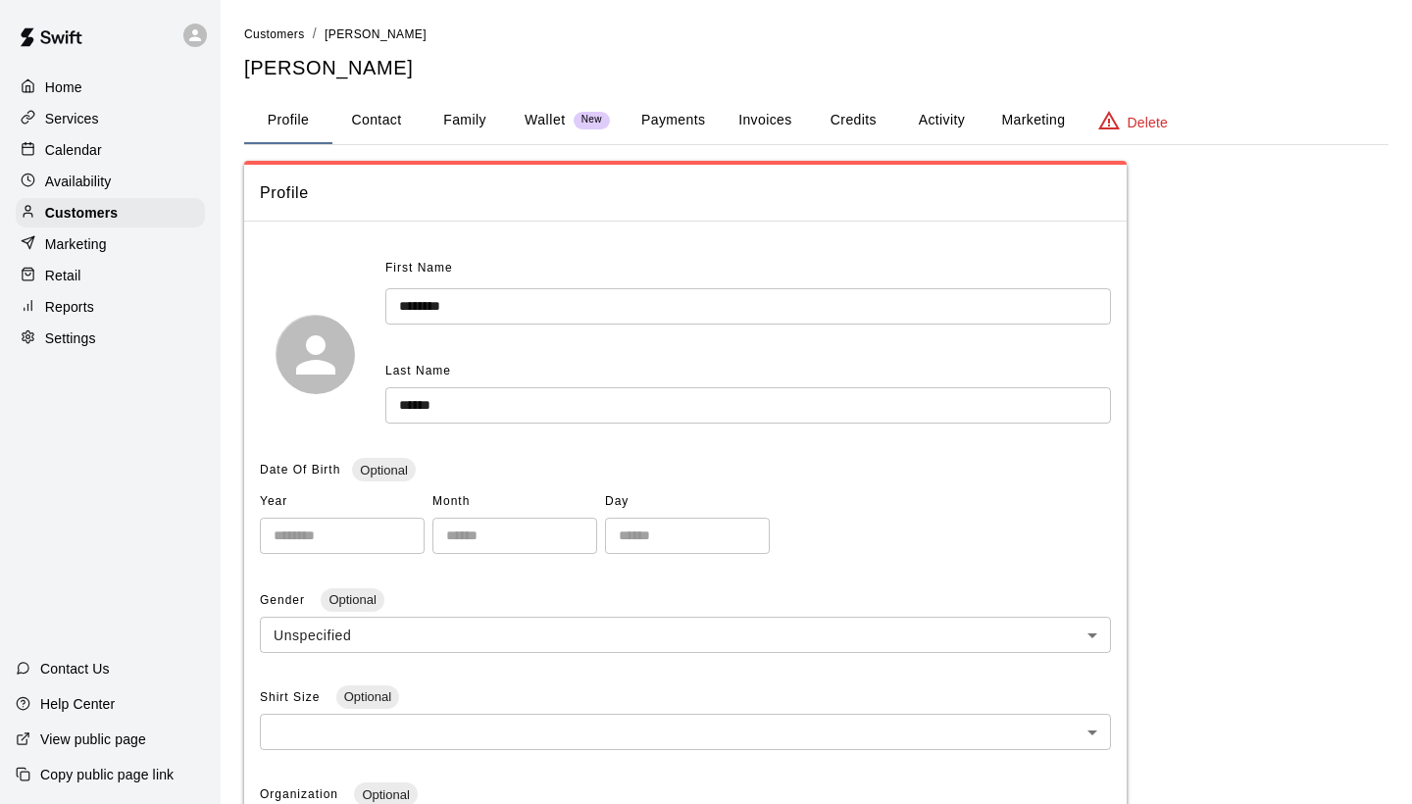
click at [926, 114] on button "Activity" at bounding box center [941, 120] width 88 height 47
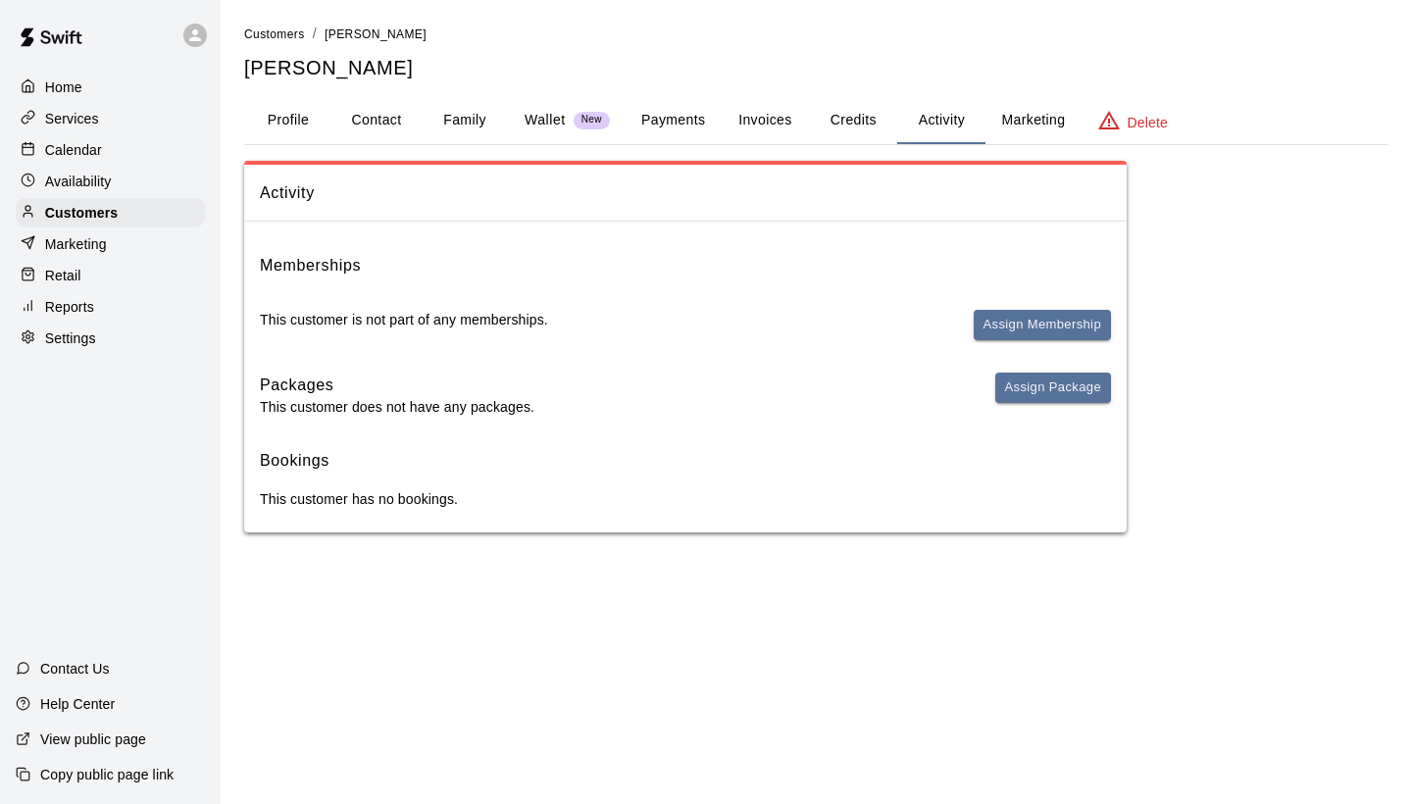
click at [685, 120] on button "Payments" at bounding box center [672, 120] width 95 height 47
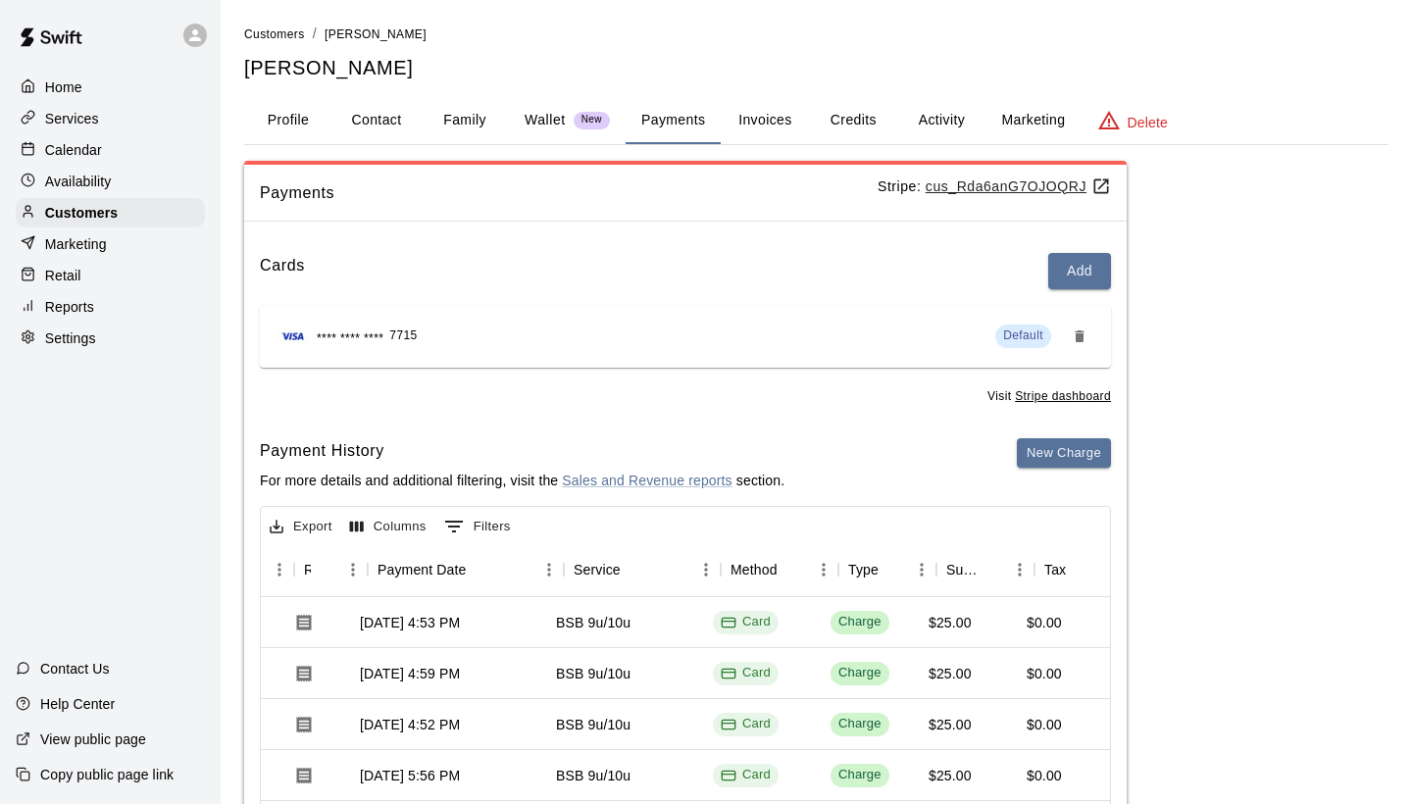
scroll to position [0, 178]
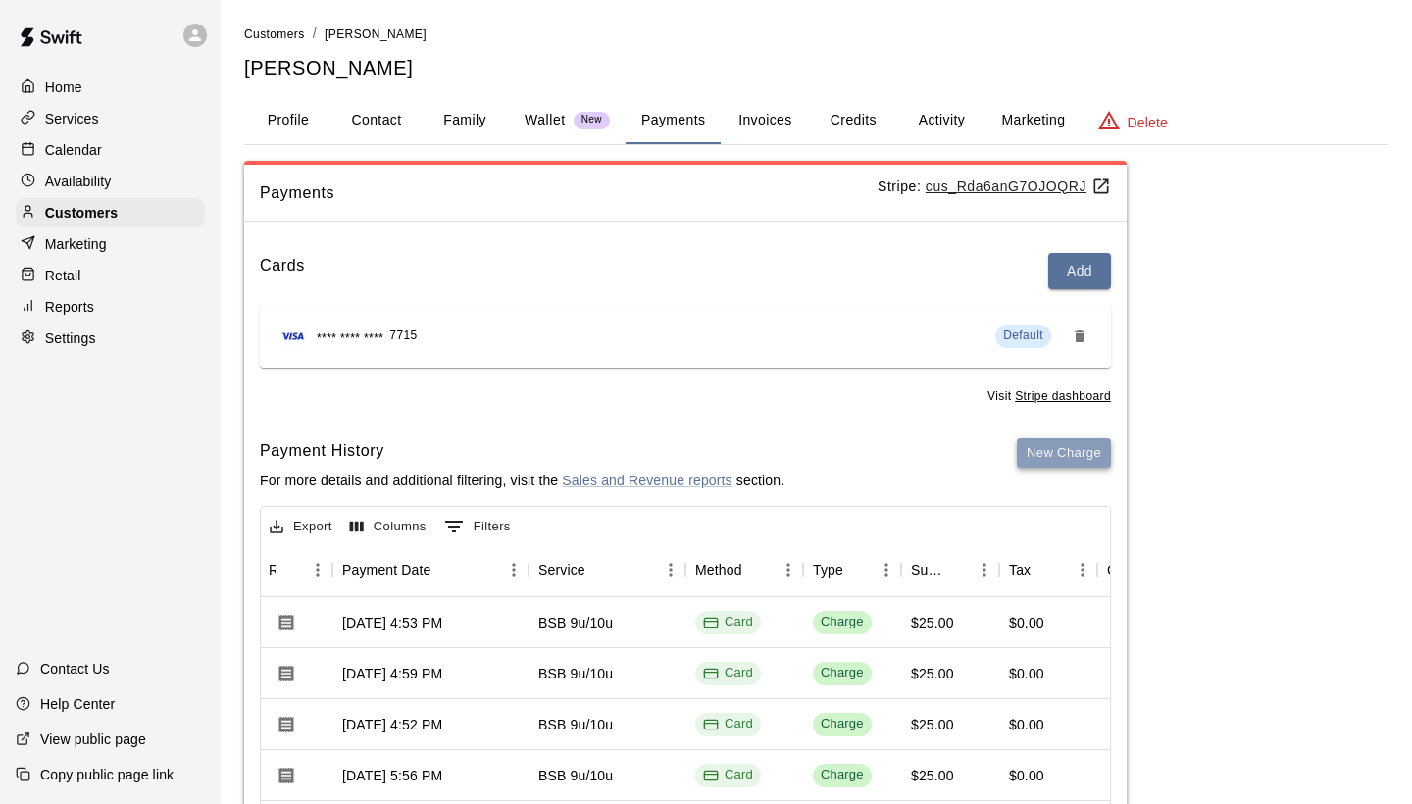
click at [1077, 457] on button "New Charge" at bounding box center [1064, 453] width 94 height 30
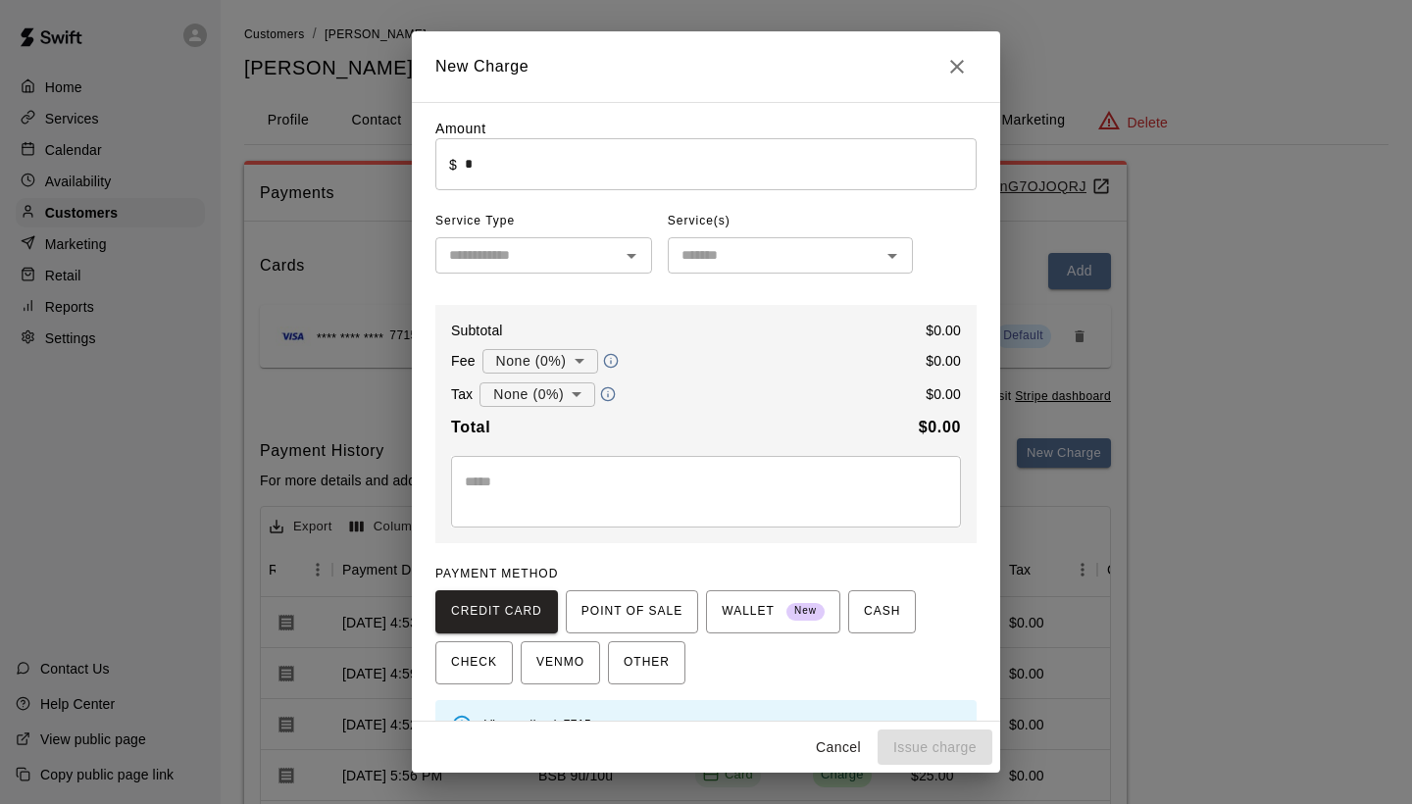
click at [895, 177] on input "*" at bounding box center [721, 164] width 512 height 52
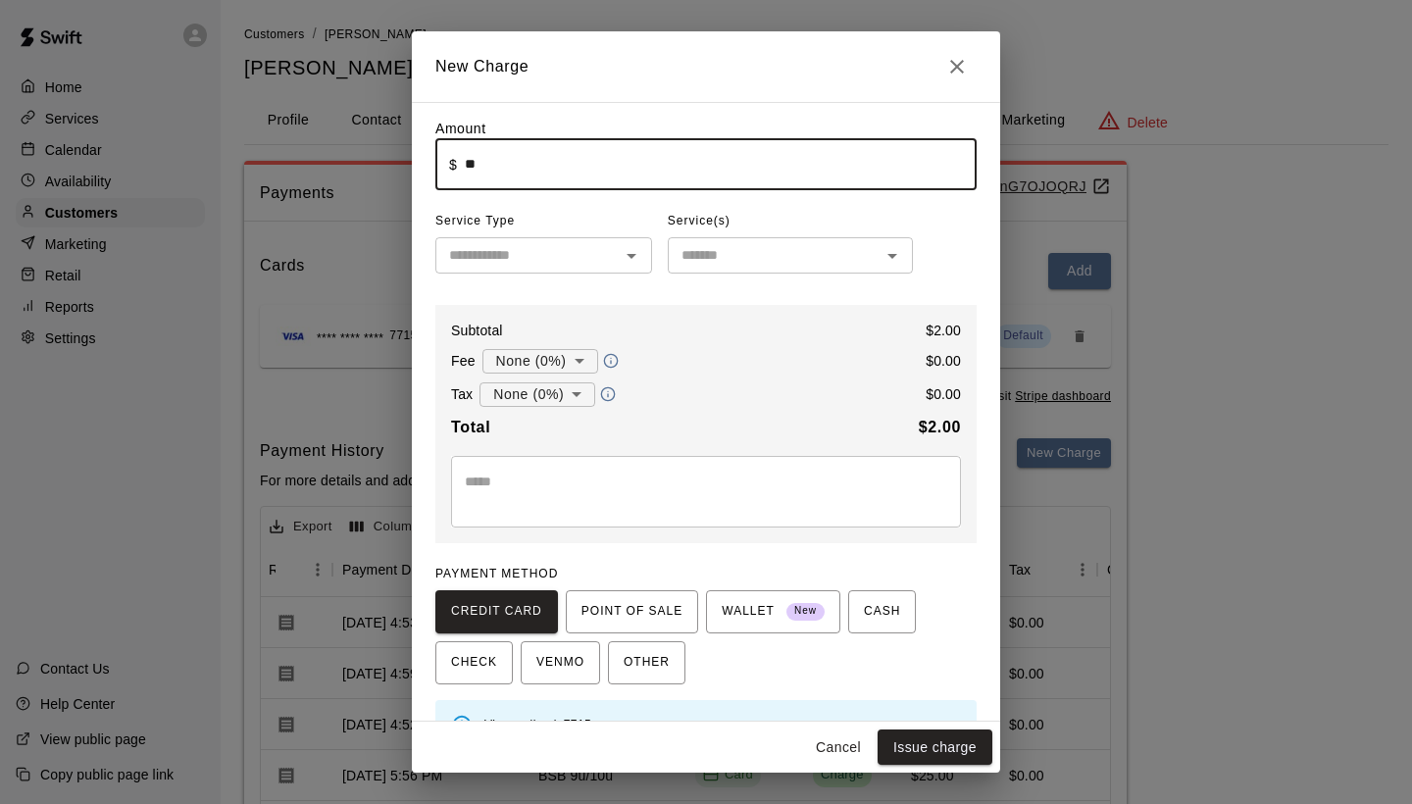
type input "*"
click at [632, 260] on icon "Open" at bounding box center [632, 256] width 24 height 24
type input "*****"
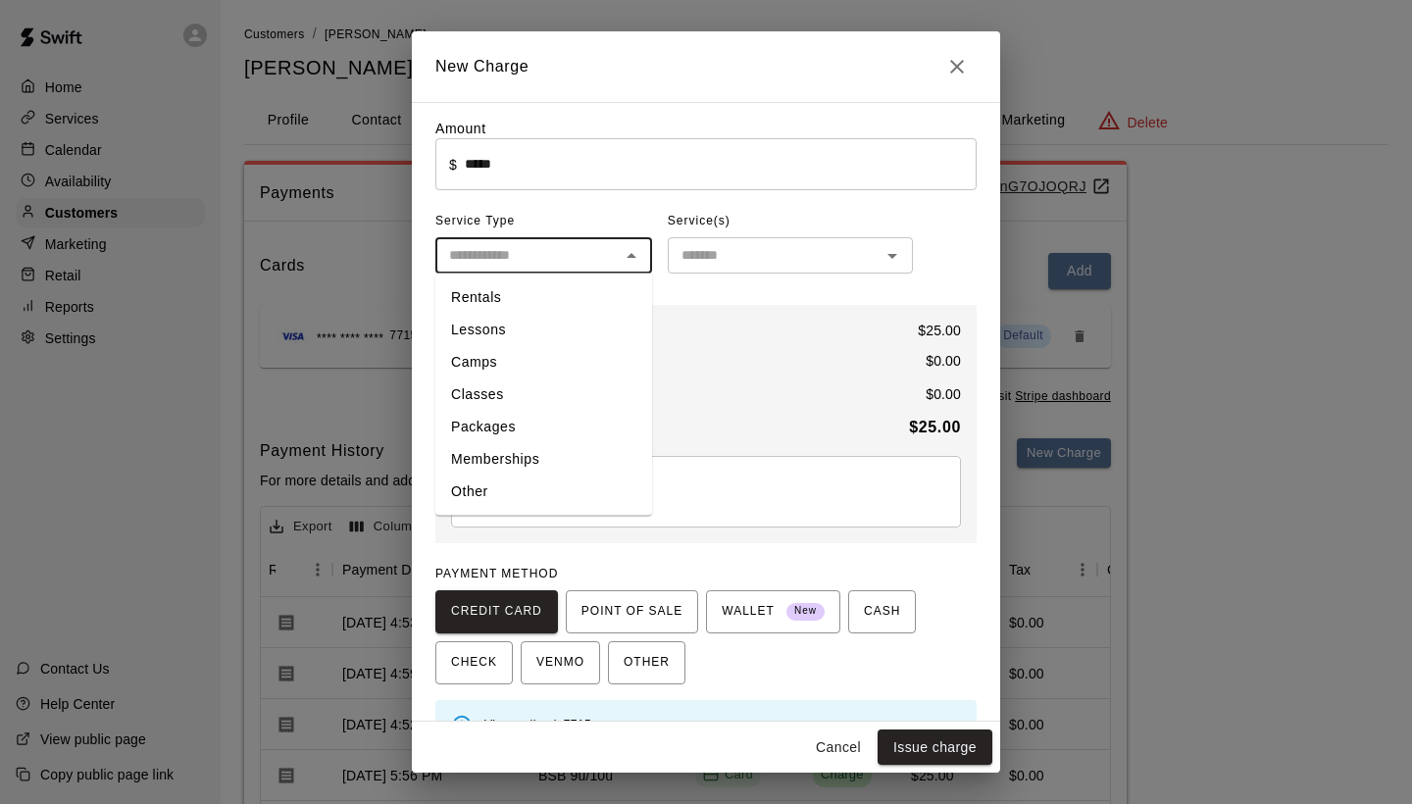
click at [541, 390] on li "Classes" at bounding box center [543, 394] width 217 height 32
type input "*******"
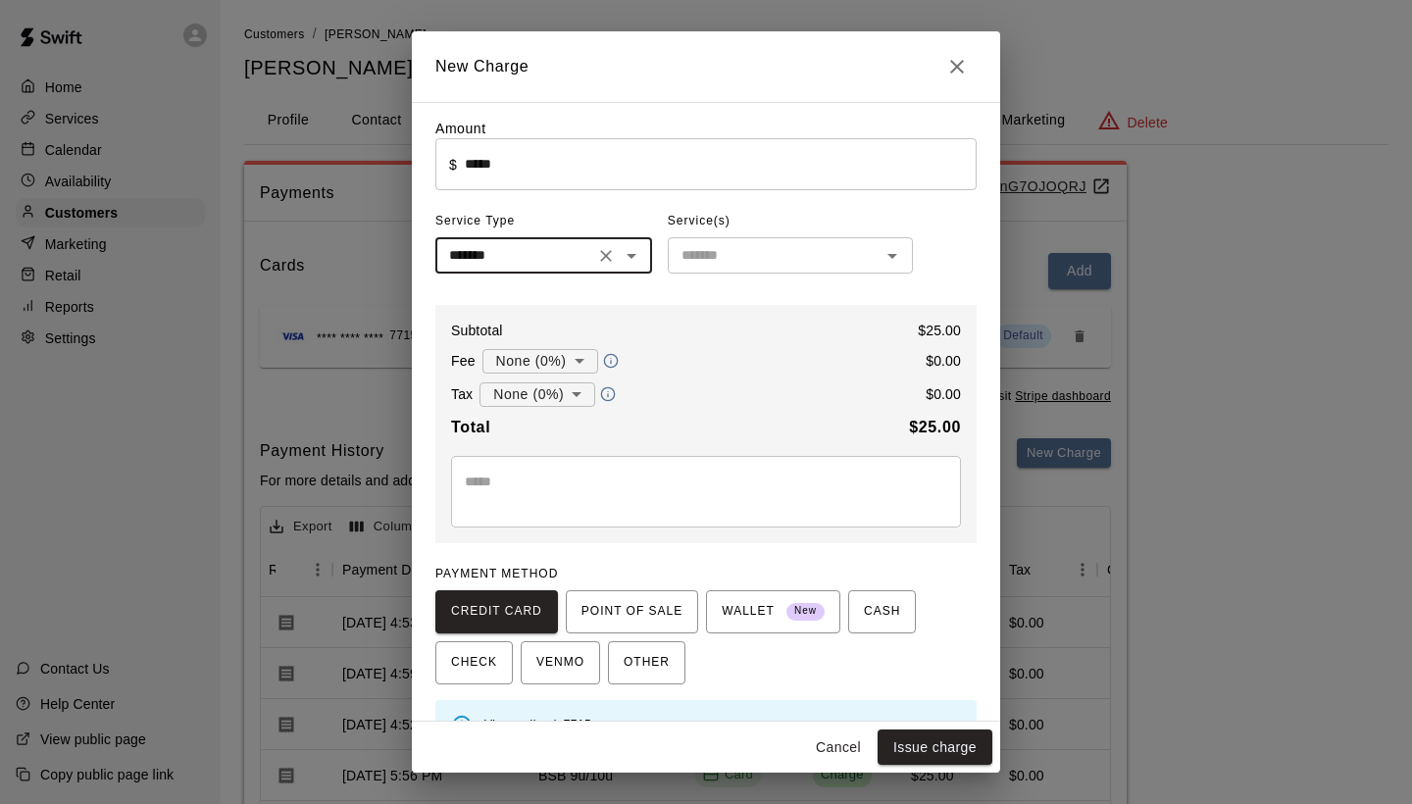
click at [730, 259] on input "text" at bounding box center [773, 255] width 201 height 25
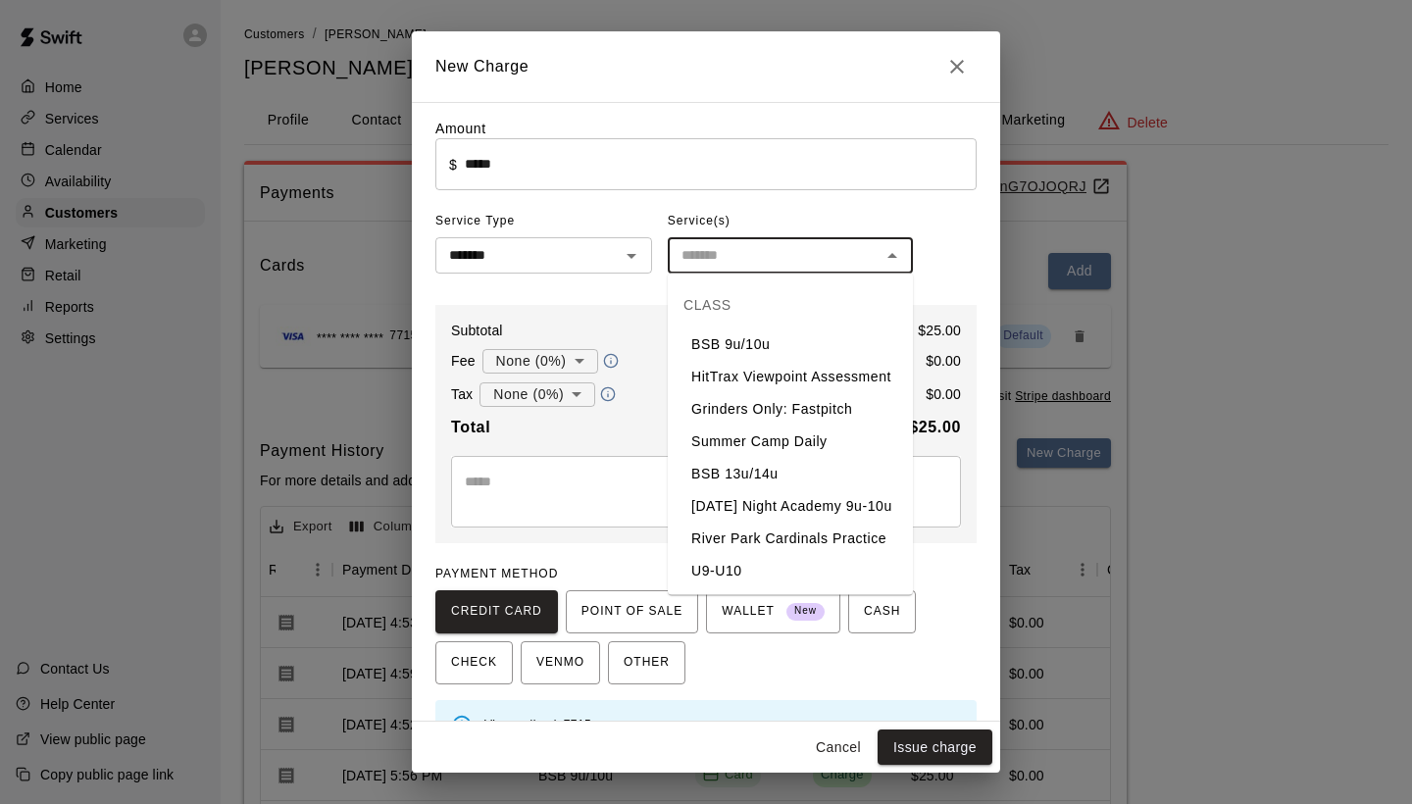
click at [748, 344] on li "BSB 9u/10u" at bounding box center [790, 344] width 245 height 32
type input "**********"
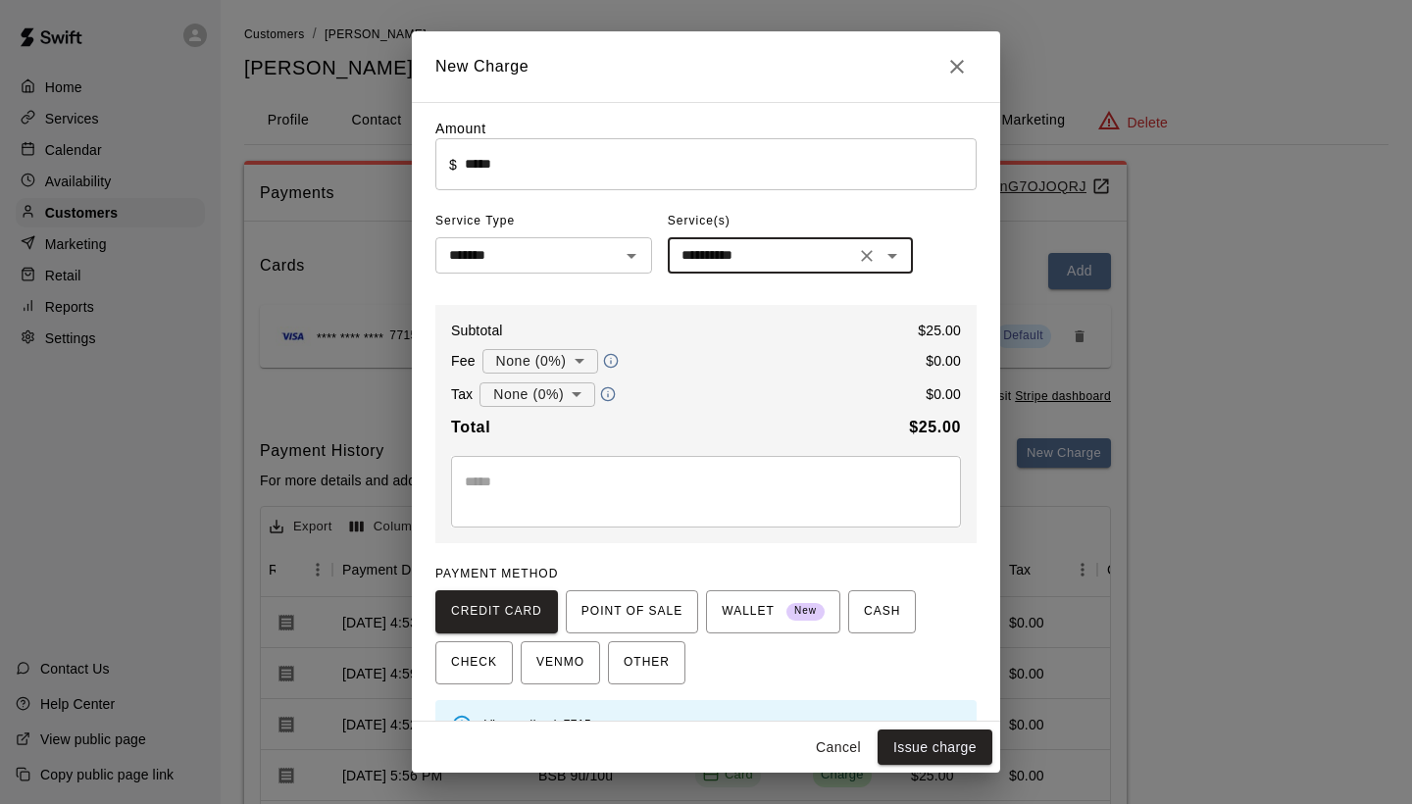
scroll to position [0, 0]
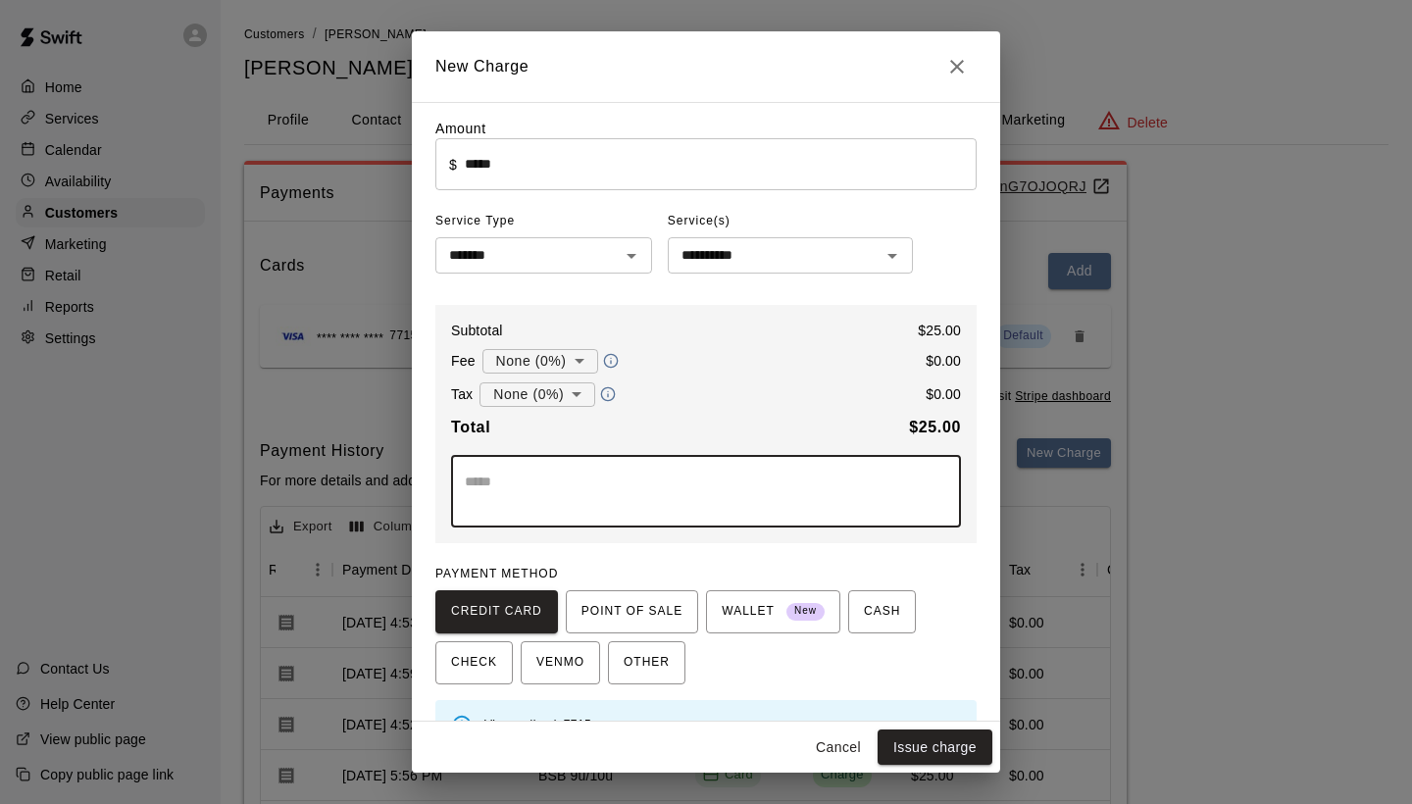
click at [873, 506] on textarea at bounding box center [706, 491] width 482 height 39
type textarea "**********"
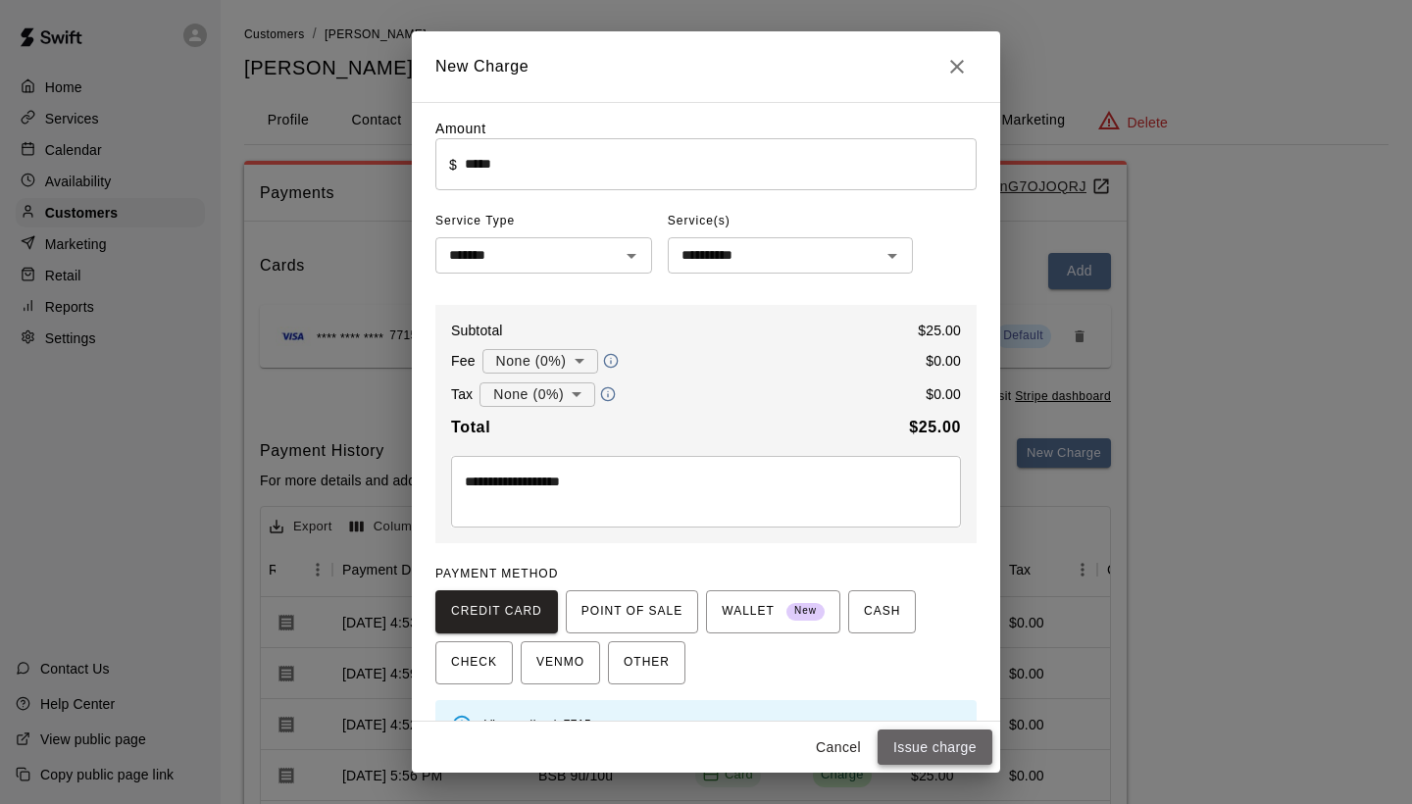
click at [943, 743] on button "Issue charge" at bounding box center [934, 747] width 115 height 36
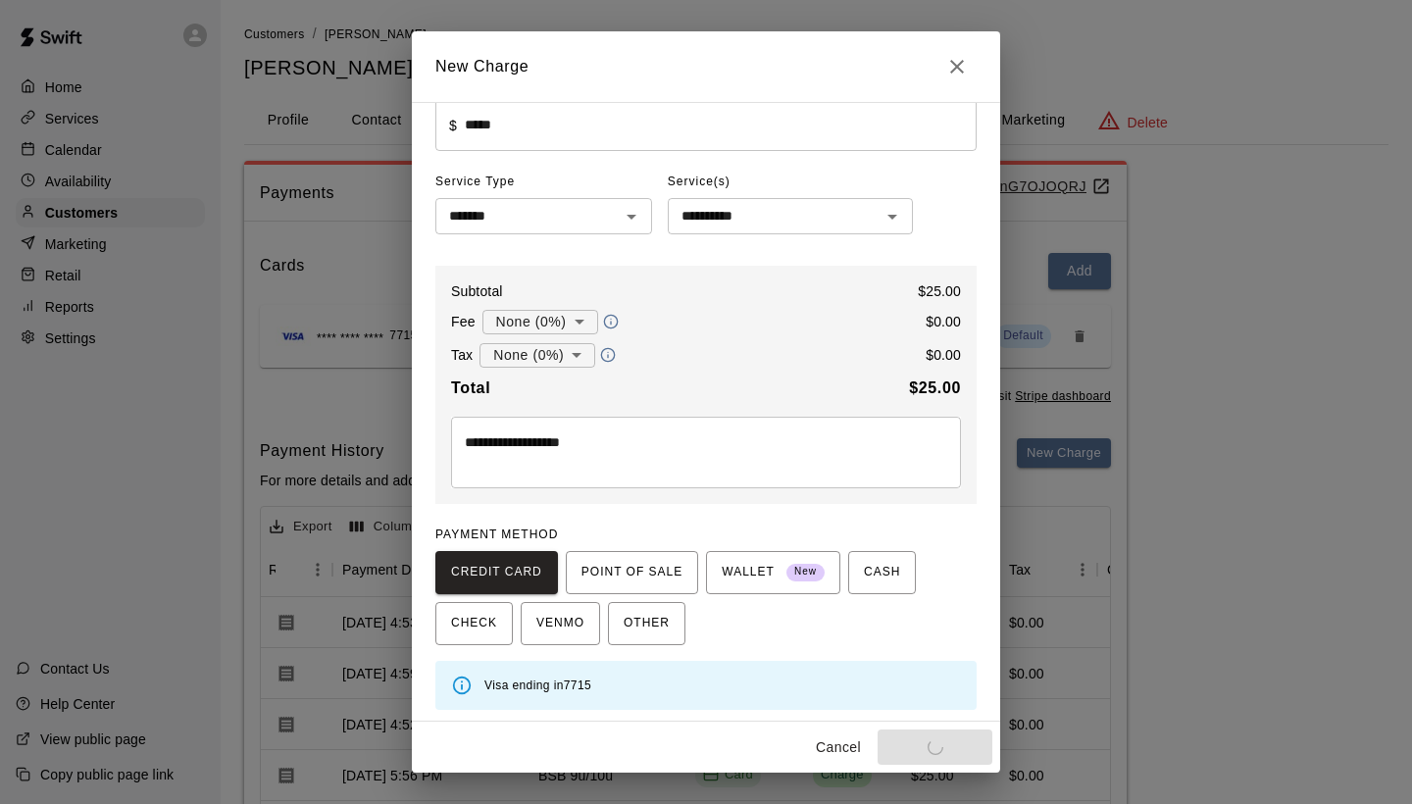
type input "*"
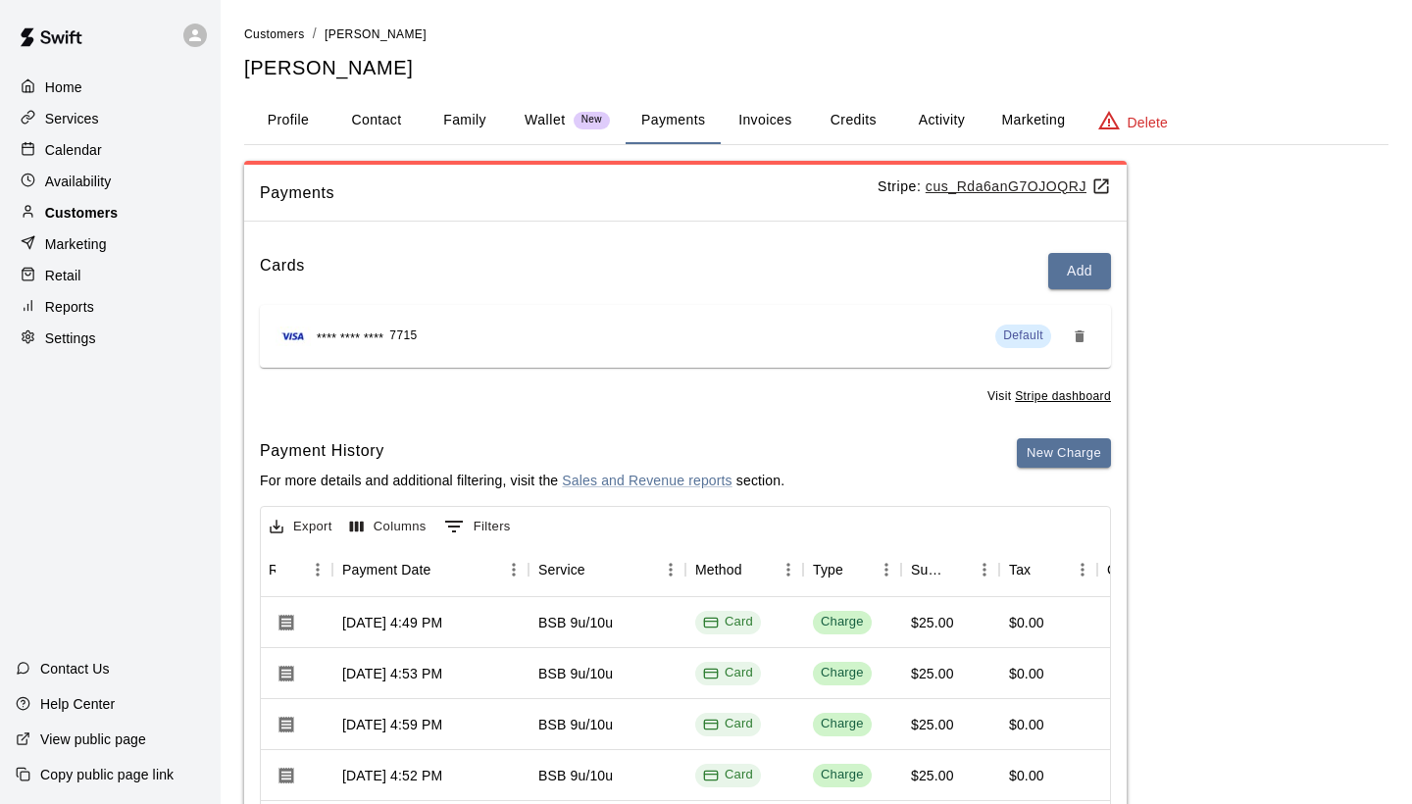
click at [127, 210] on div "Customers" at bounding box center [110, 212] width 189 height 29
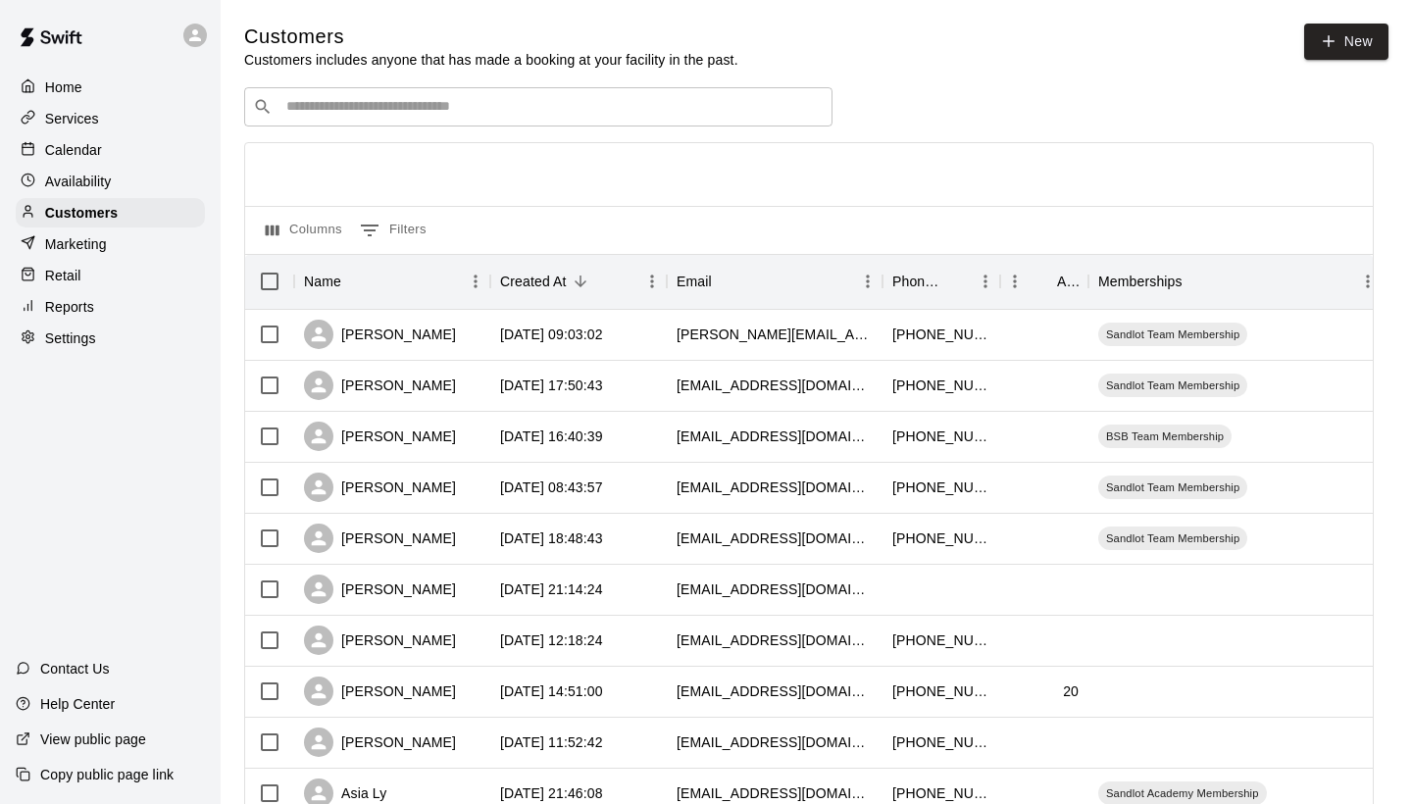
click at [496, 113] on input "Search customers by name or email" at bounding box center [551, 107] width 543 height 20
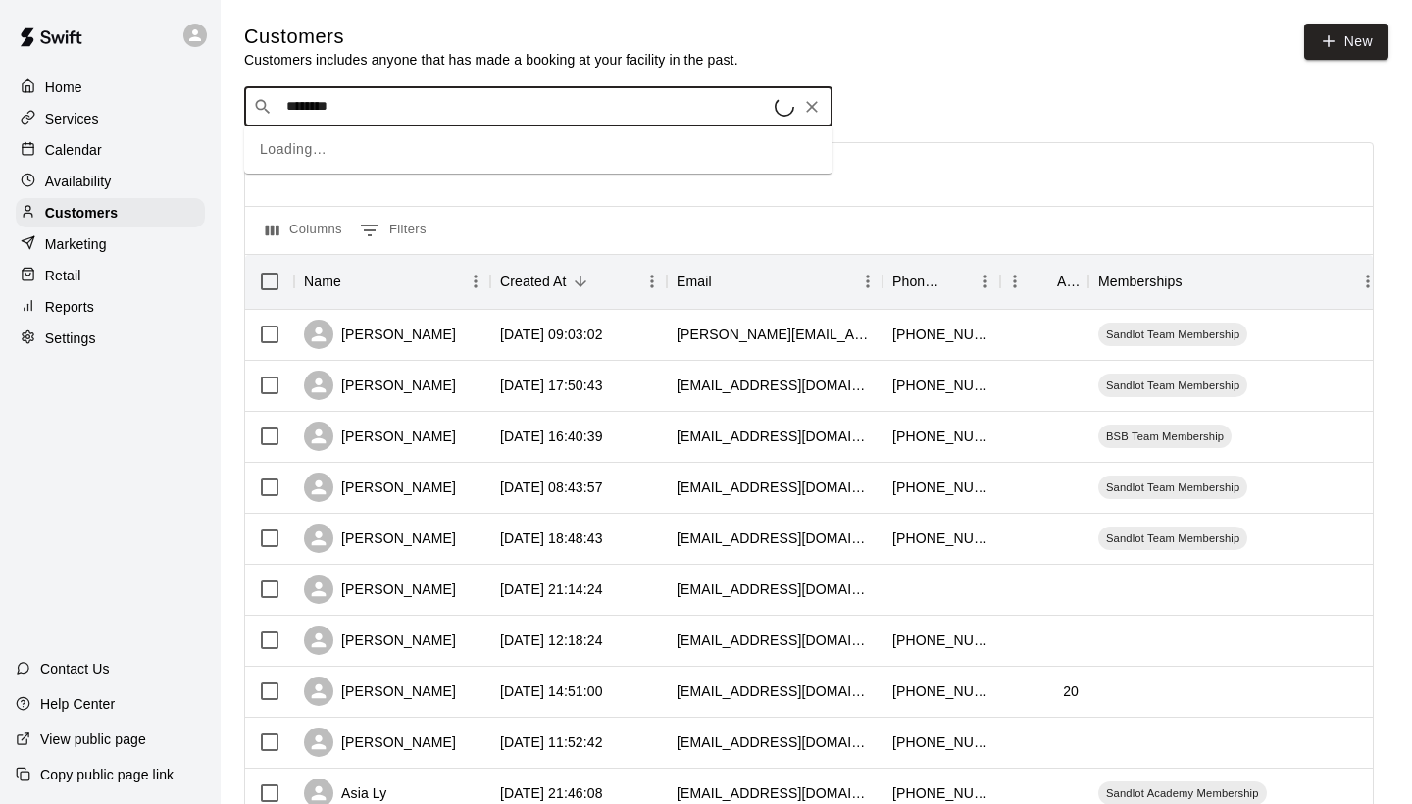
type input "*********"
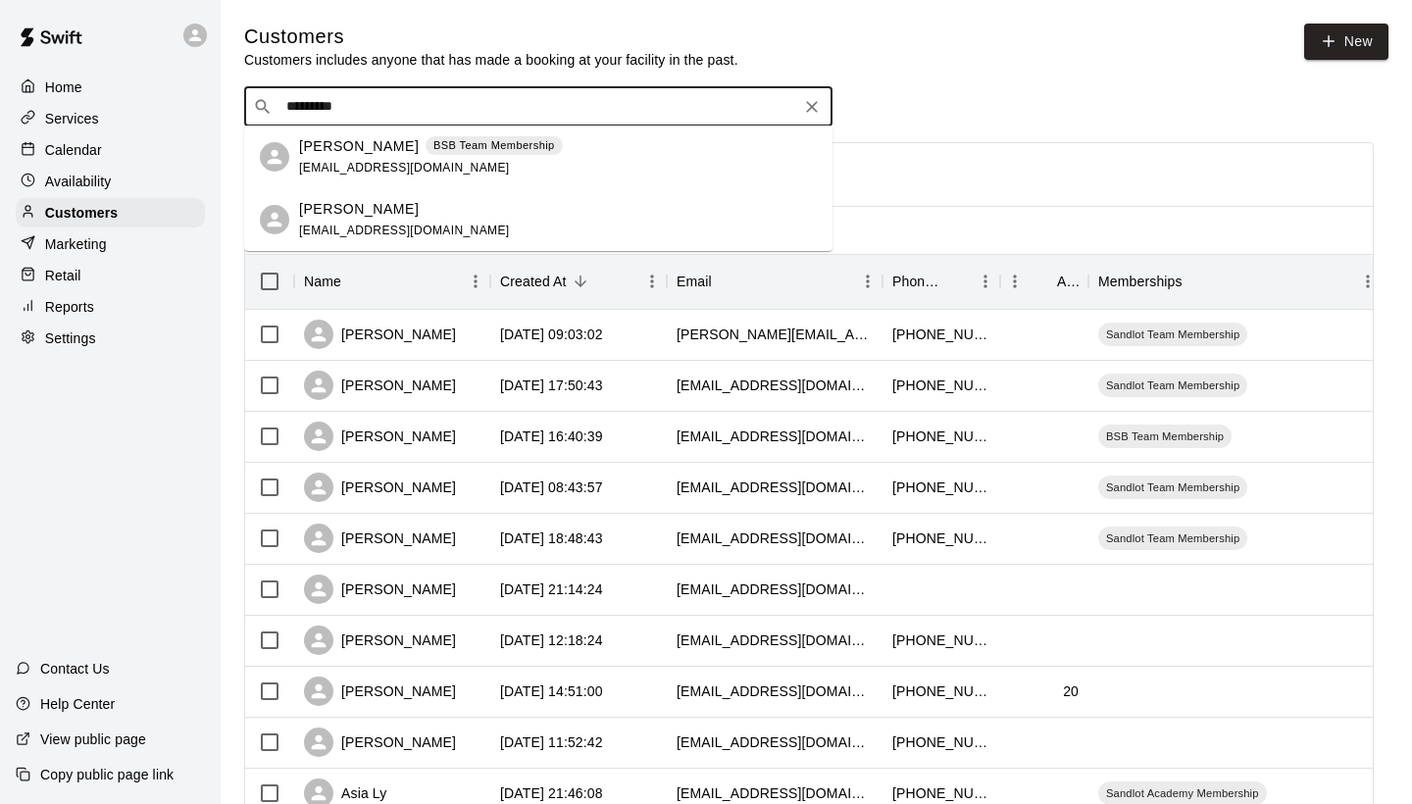
click at [373, 147] on p "[PERSON_NAME]" at bounding box center [359, 146] width 120 height 21
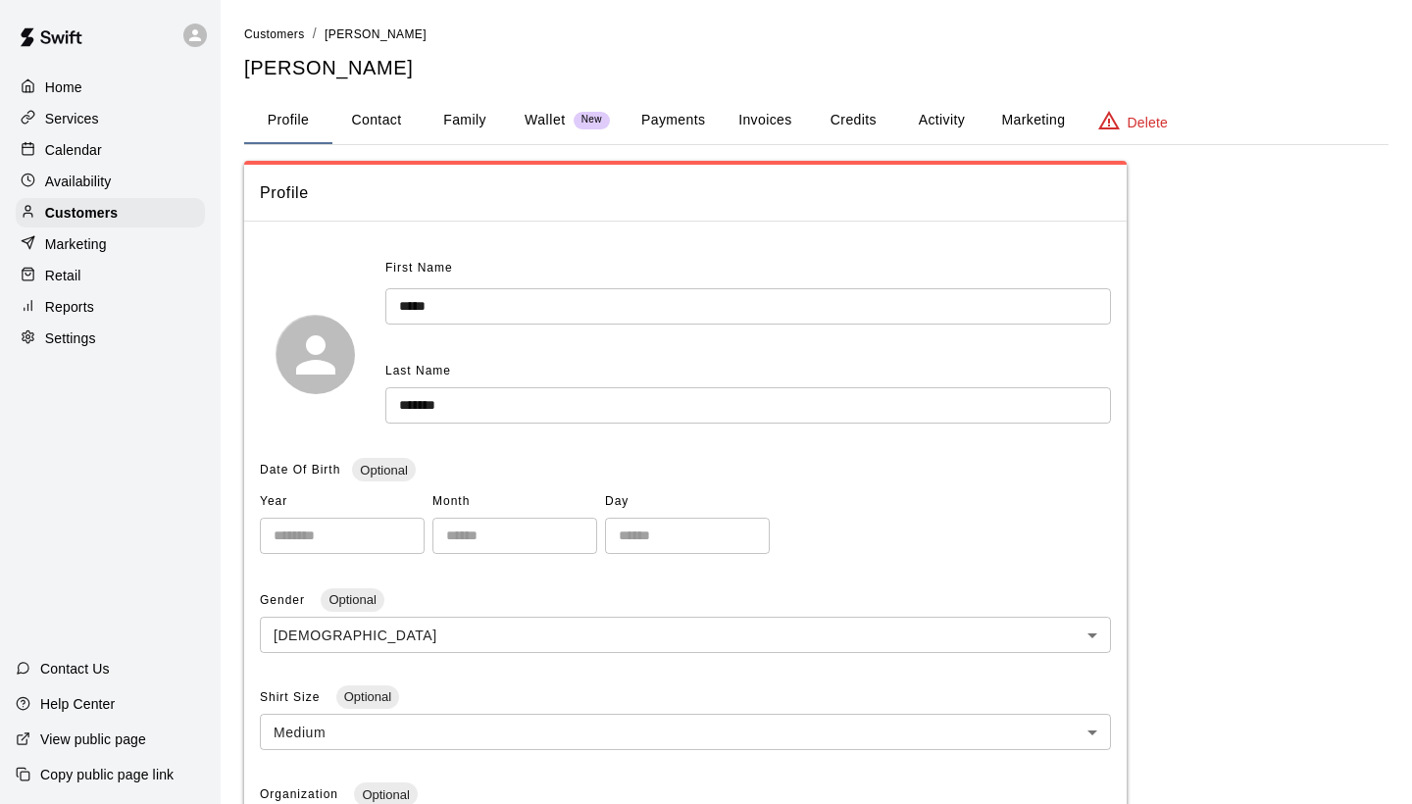
click at [918, 114] on button "Activity" at bounding box center [941, 120] width 88 height 47
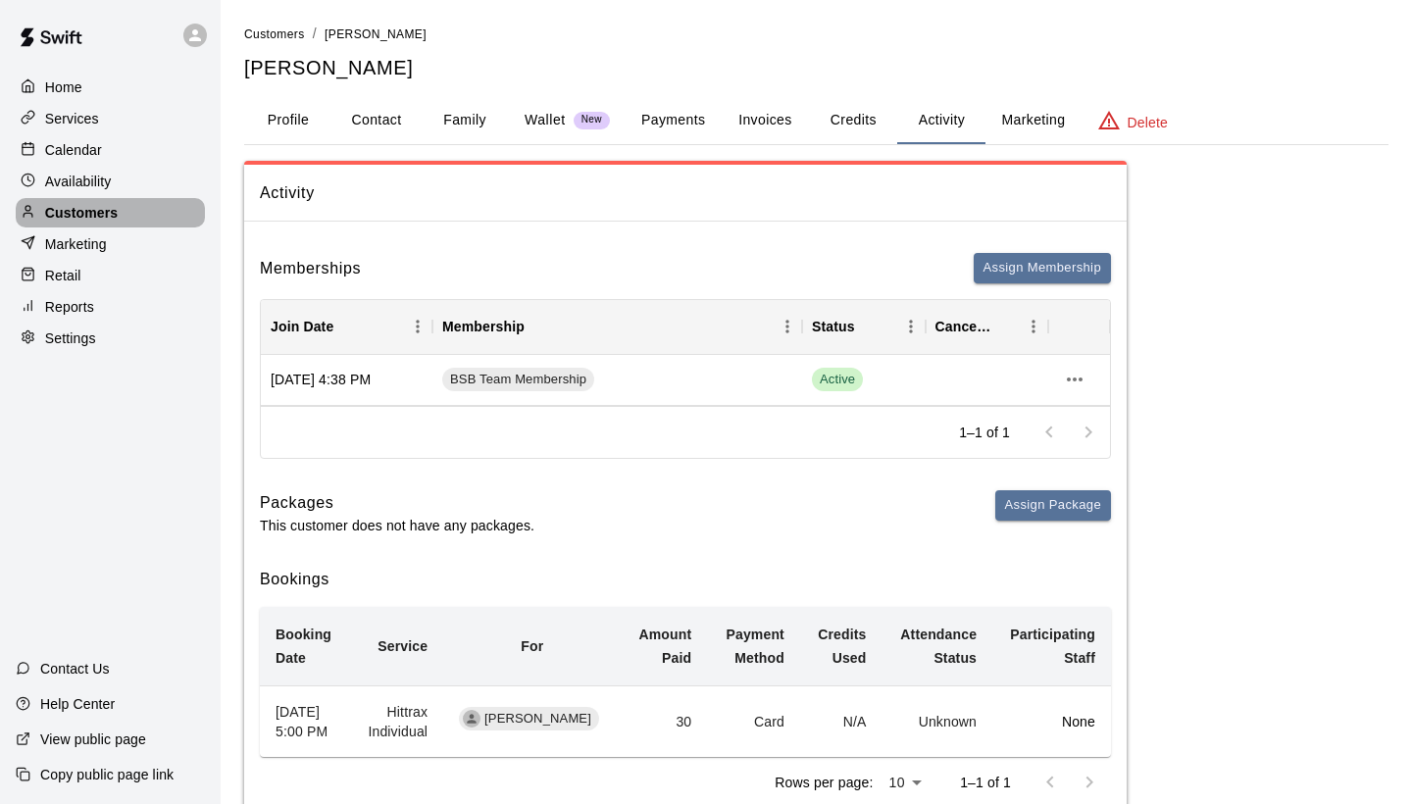
click at [135, 209] on div "Customers" at bounding box center [110, 212] width 189 height 29
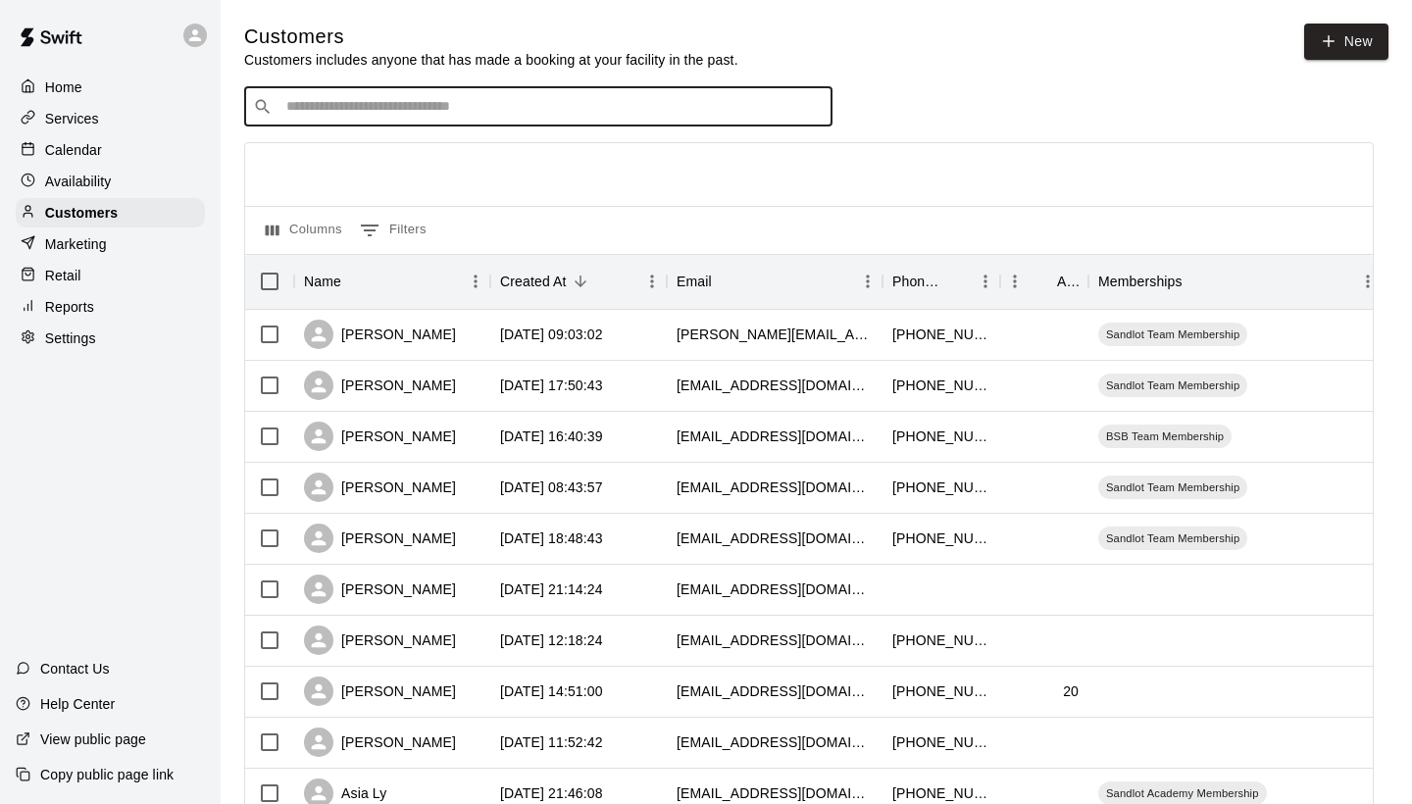
click at [436, 113] on input "Search customers by name or email" at bounding box center [551, 107] width 543 height 20
type input "*"
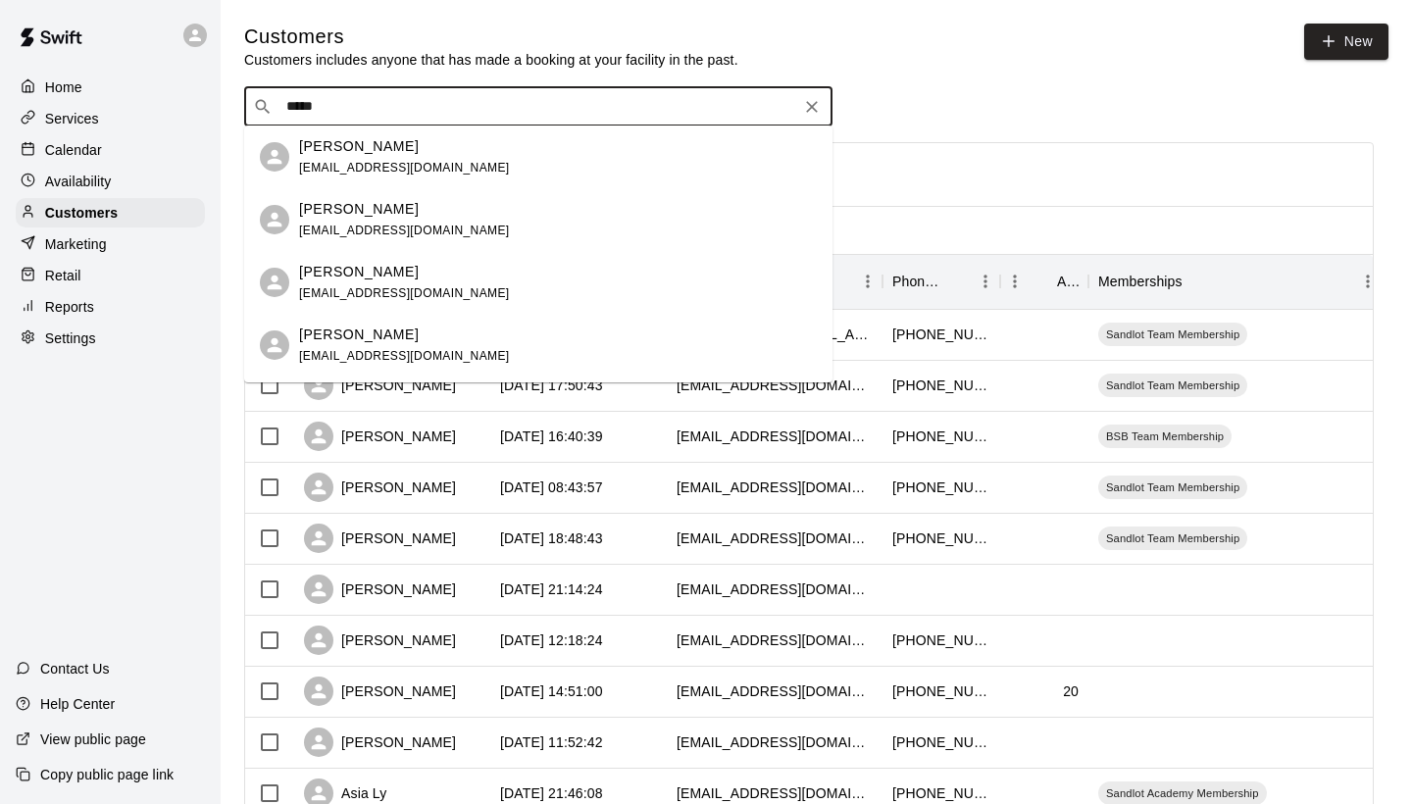
type input "******"
click at [346, 344] on p "[PERSON_NAME]" at bounding box center [359, 334] width 120 height 21
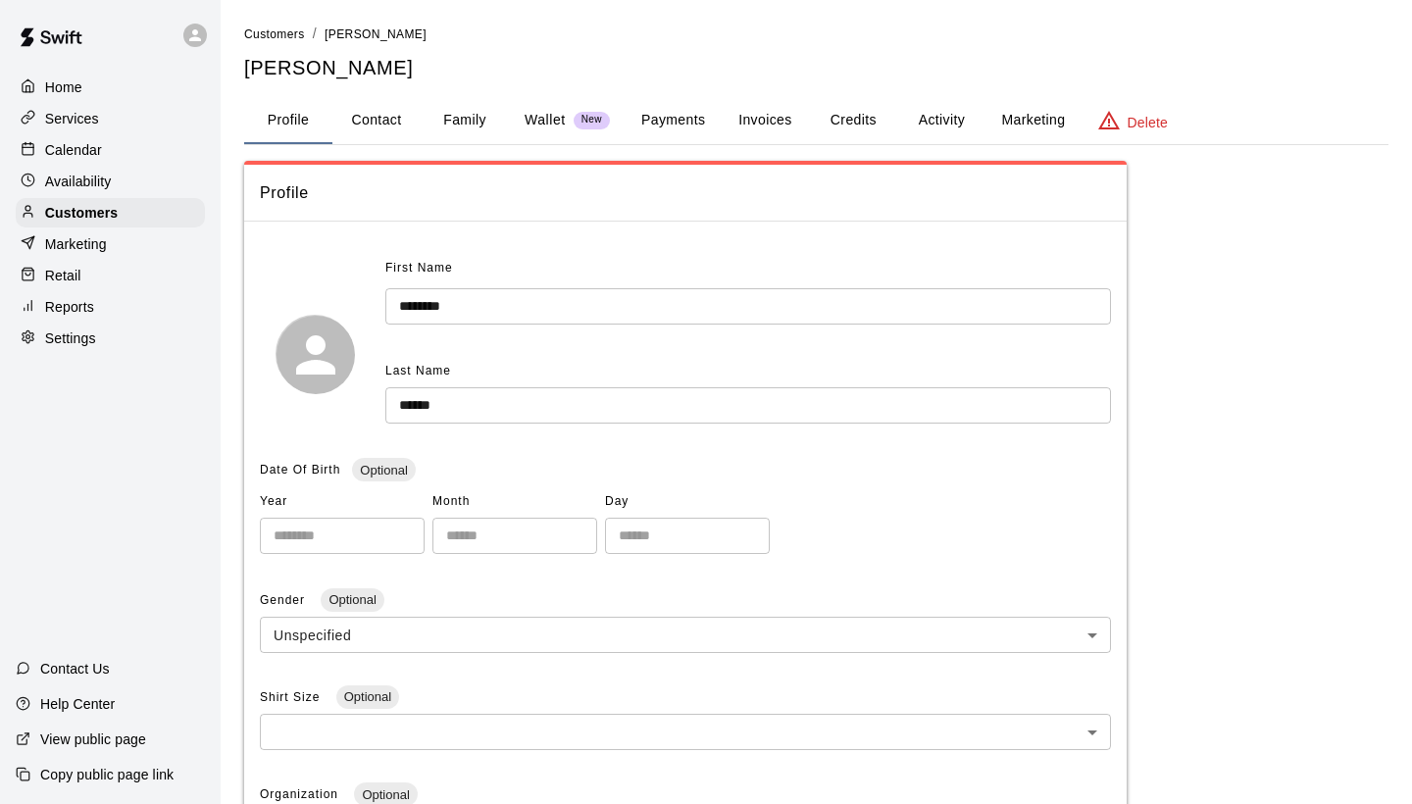
click at [921, 108] on button "Activity" at bounding box center [941, 120] width 88 height 47
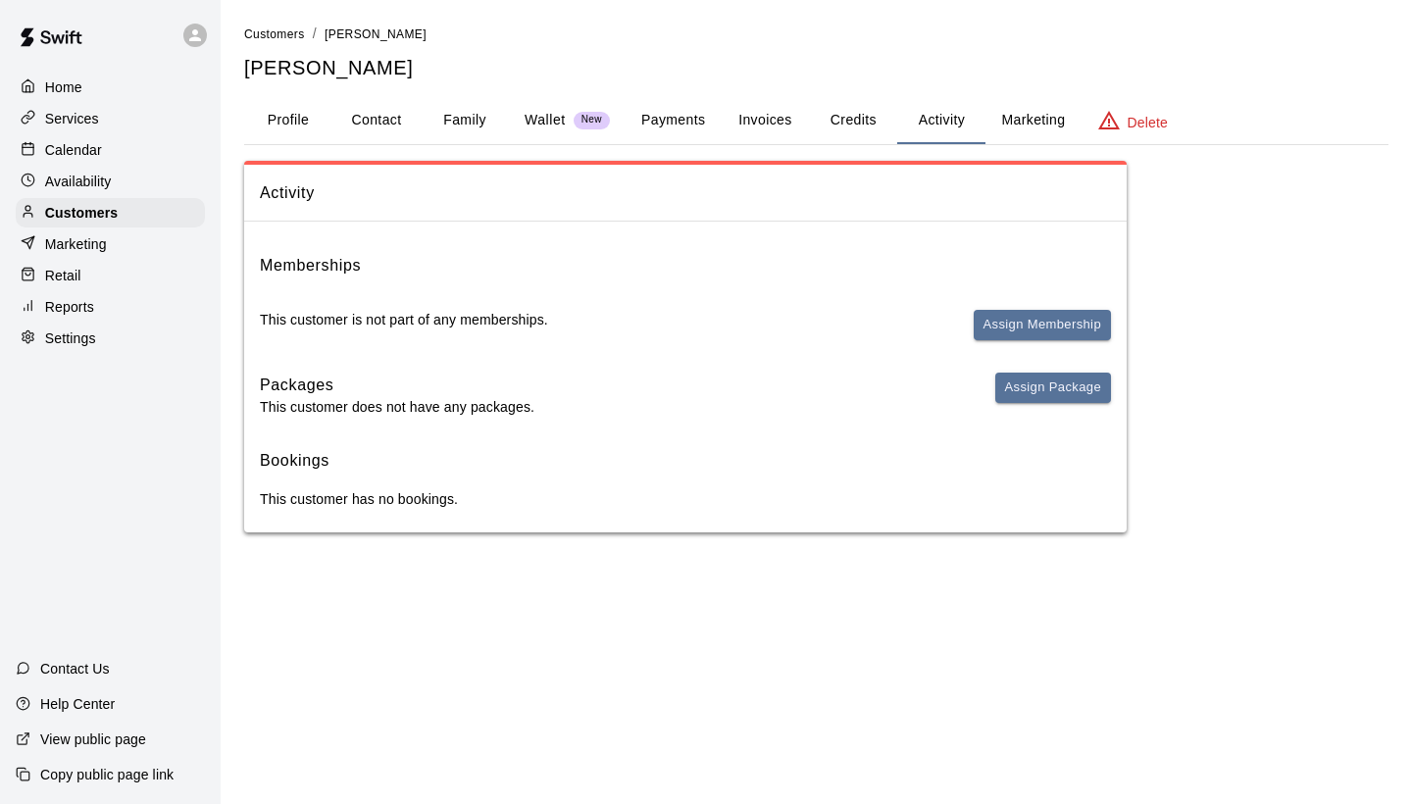
click at [122, 148] on div "Calendar" at bounding box center [110, 149] width 189 height 29
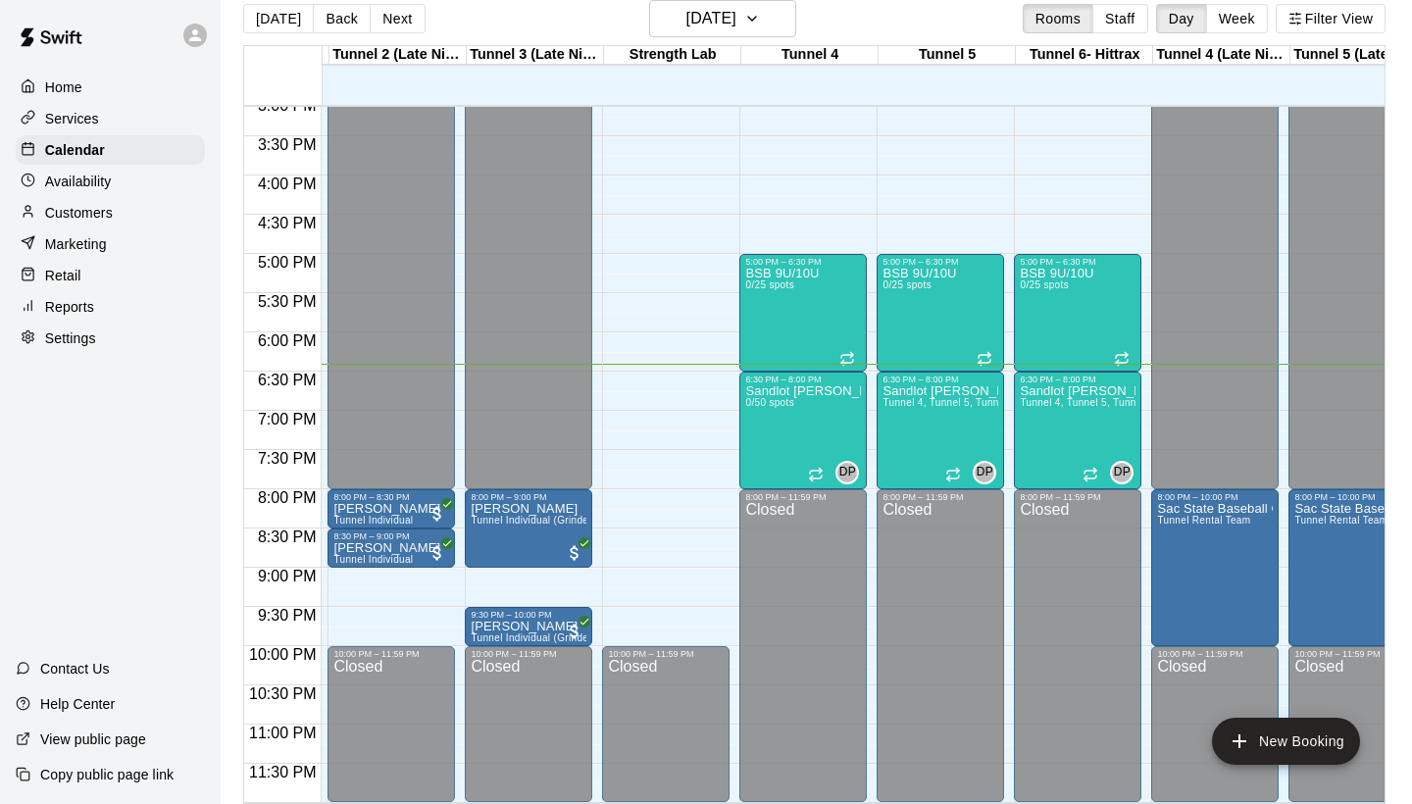
scroll to position [1186, 546]
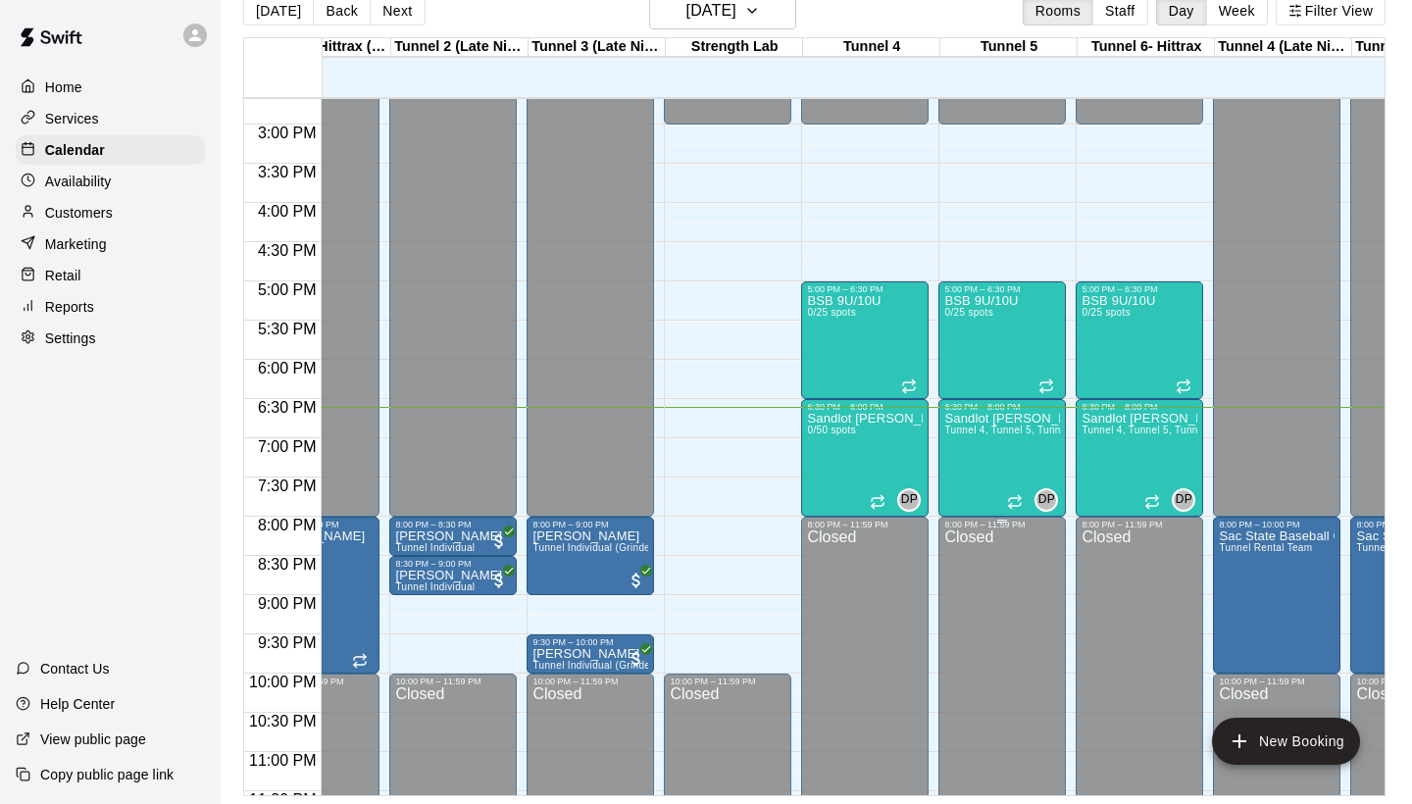
scroll to position [0, 417]
